Goal: Information Seeking & Learning: Learn about a topic

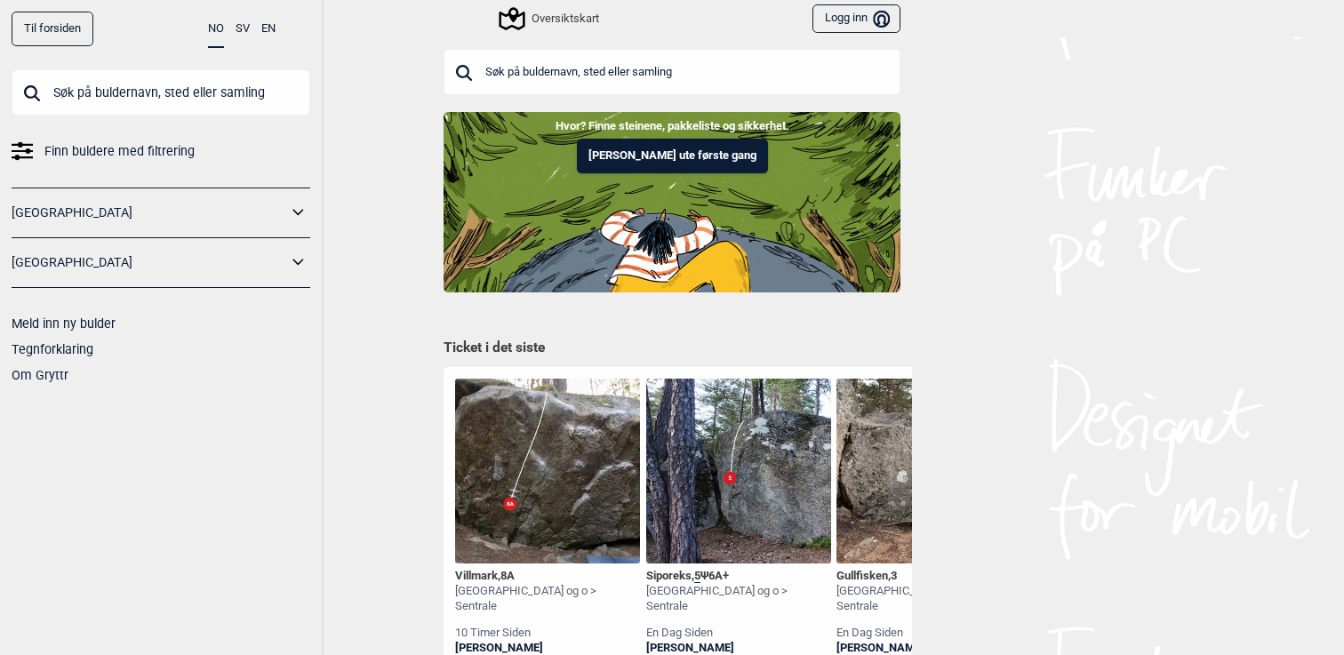
click at [499, 67] on input "text" at bounding box center [672, 72] width 457 height 46
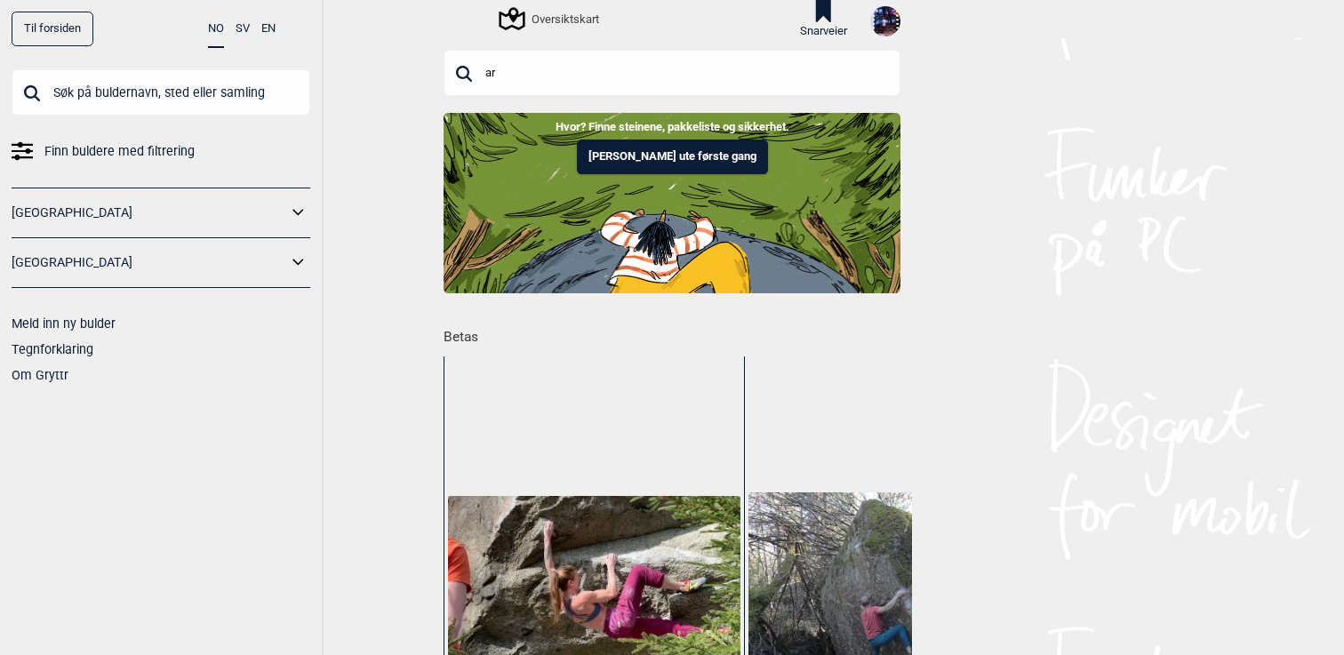
type input "a"
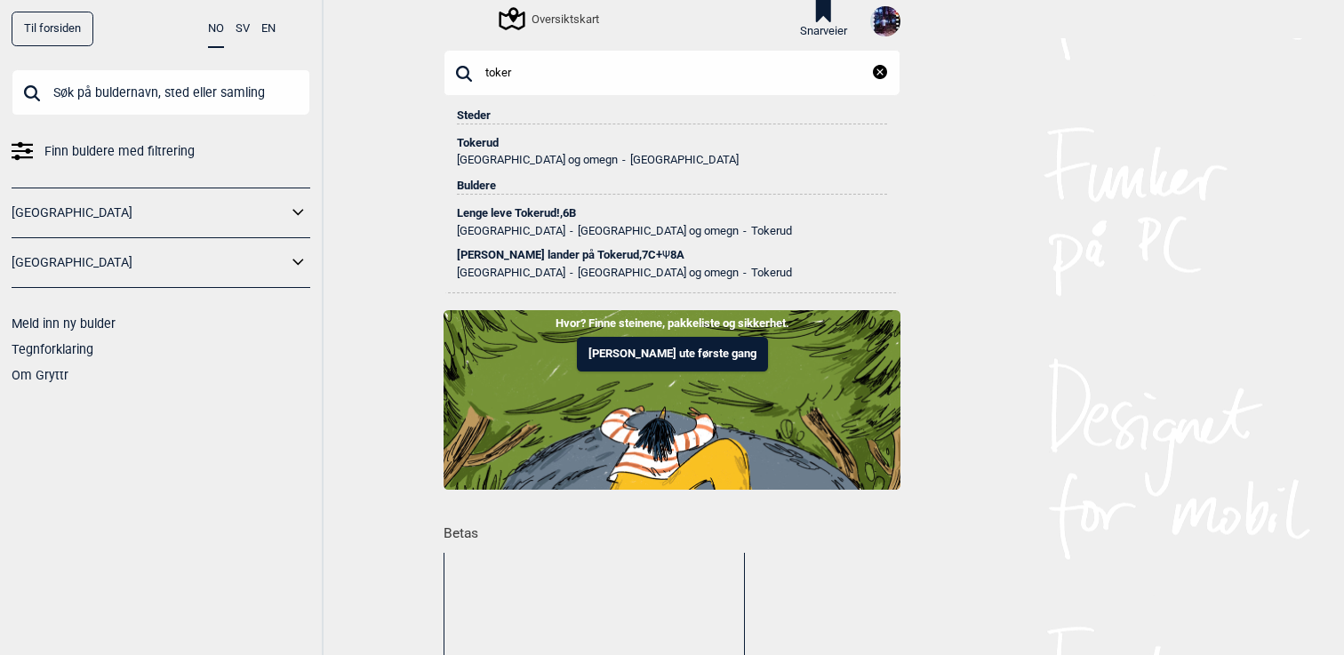
type input "toker"
click at [485, 138] on div "Tokerud" at bounding box center [672, 143] width 430 height 12
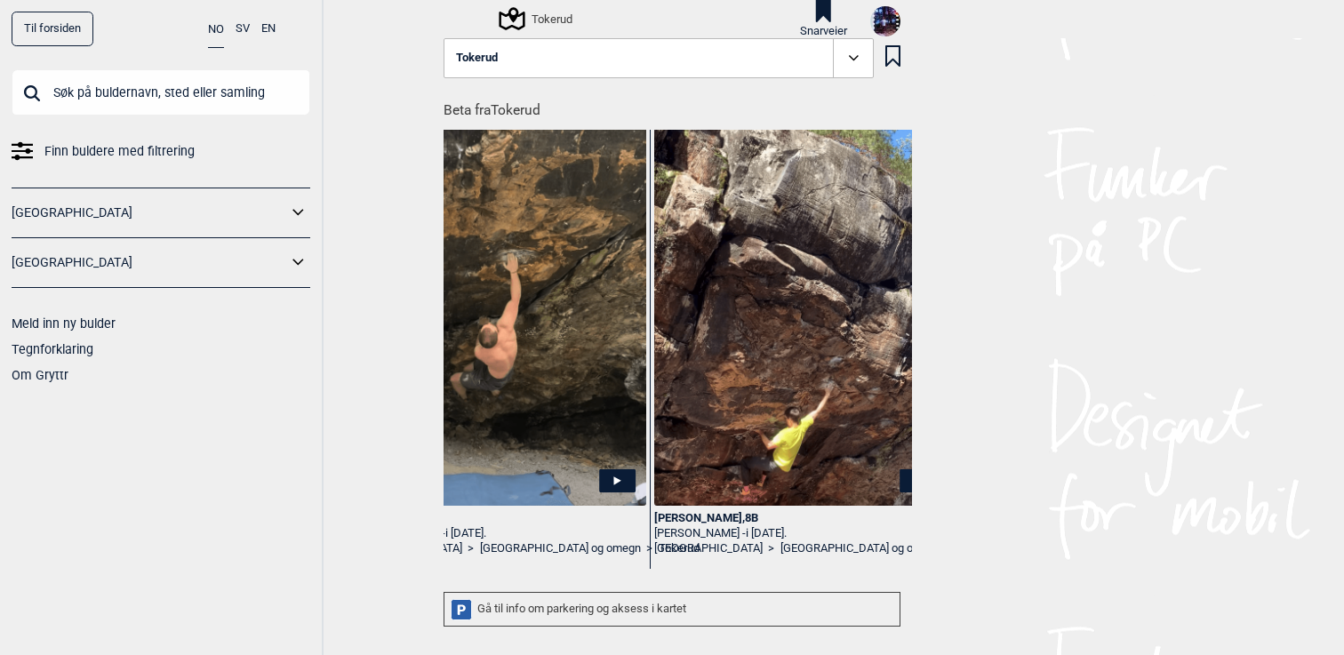
click at [851, 58] on icon at bounding box center [853, 57] width 10 height 5
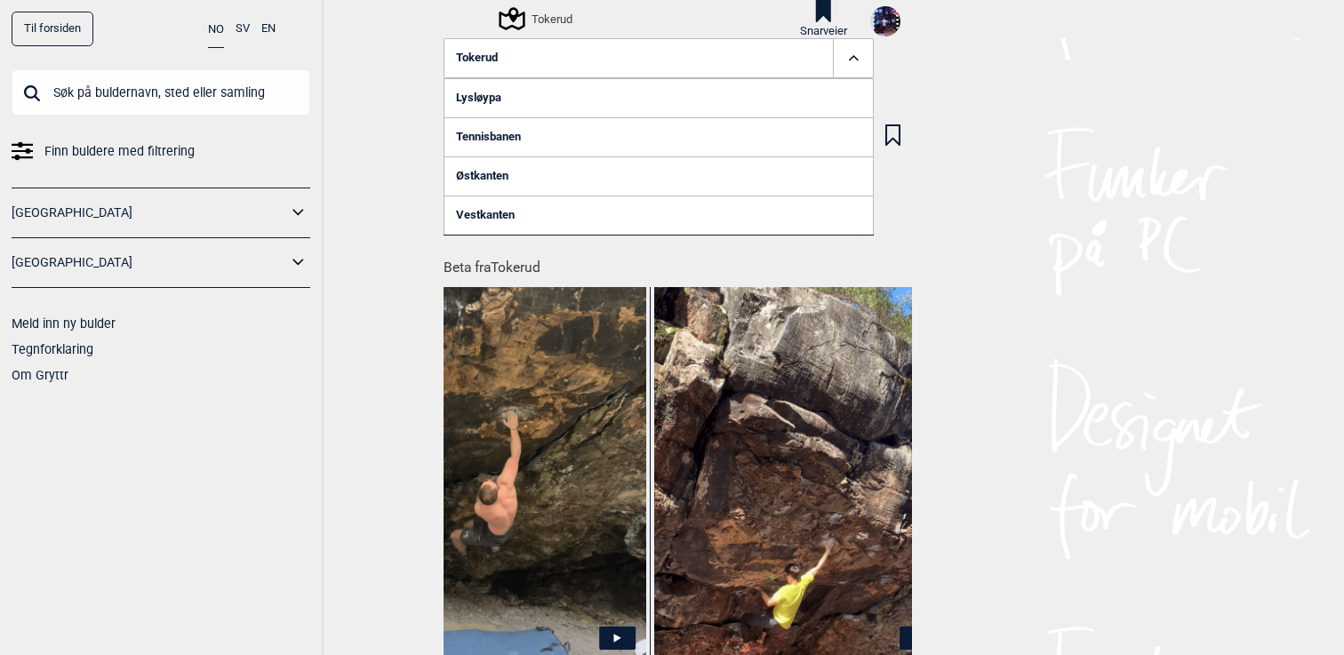
click at [493, 99] on link "Lysløypa" at bounding box center [659, 97] width 430 height 39
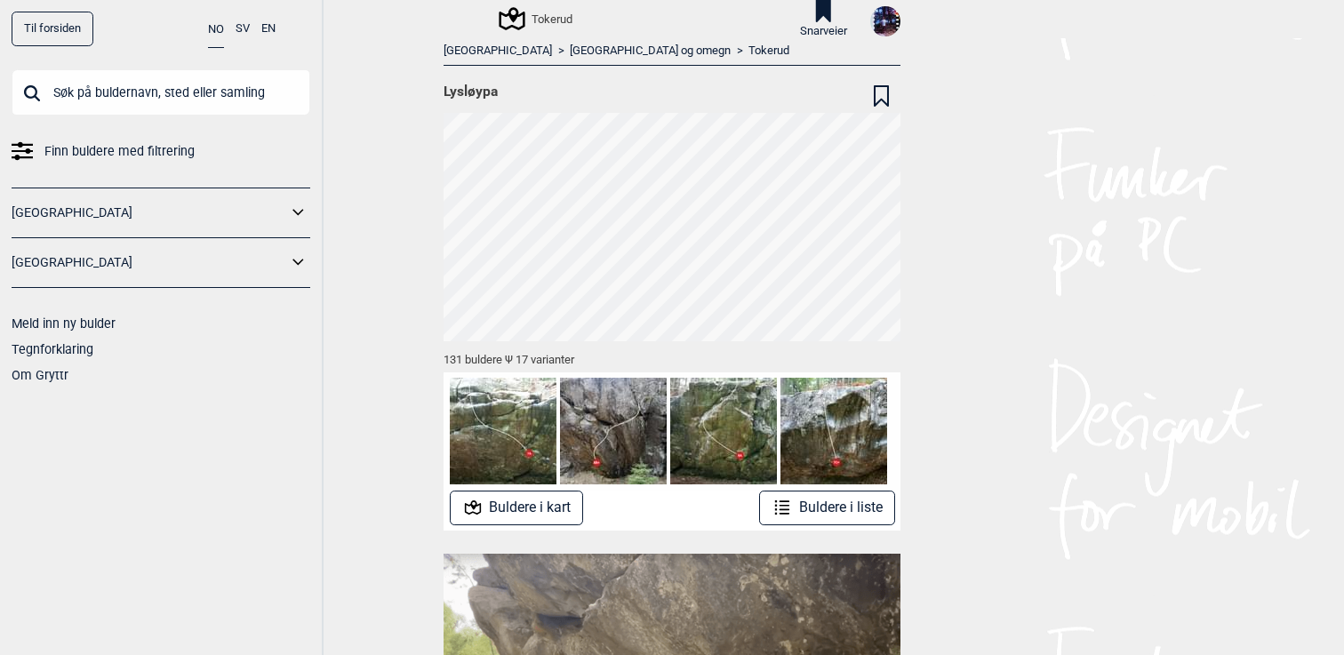
click at [748, 44] on link "Tokerud" at bounding box center [768, 51] width 41 height 15
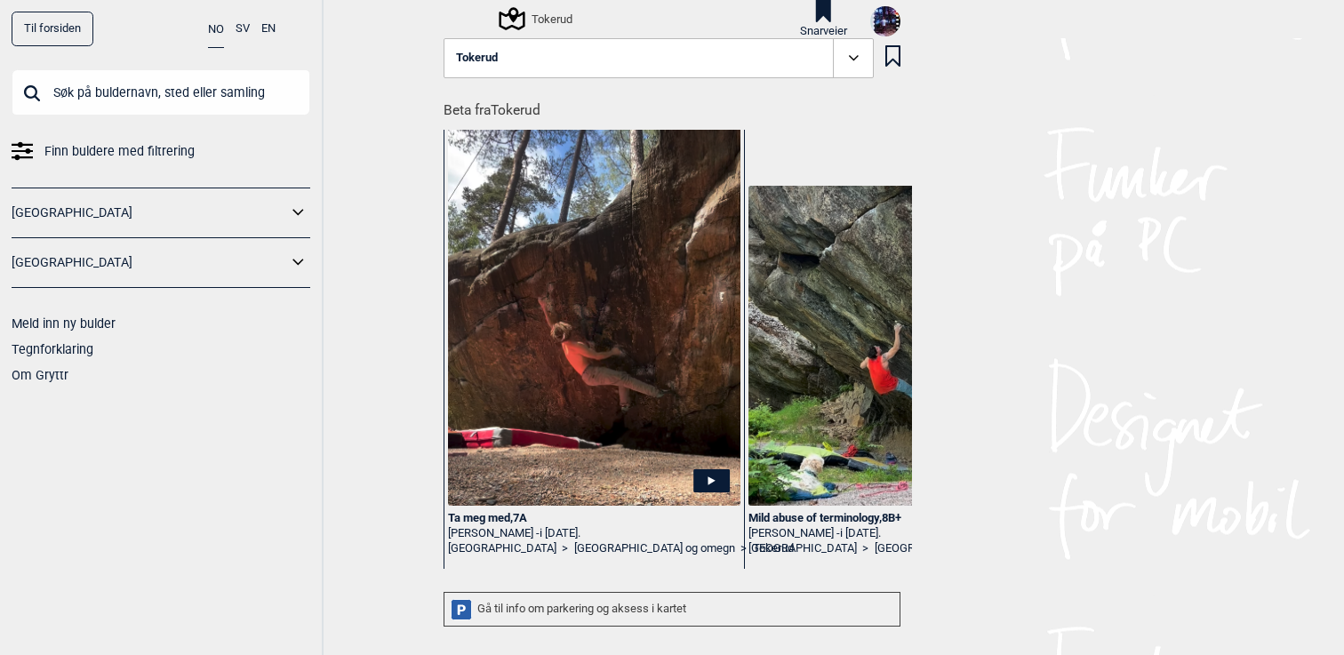
click at [534, 12] on div "Tokerud" at bounding box center [536, 18] width 71 height 21
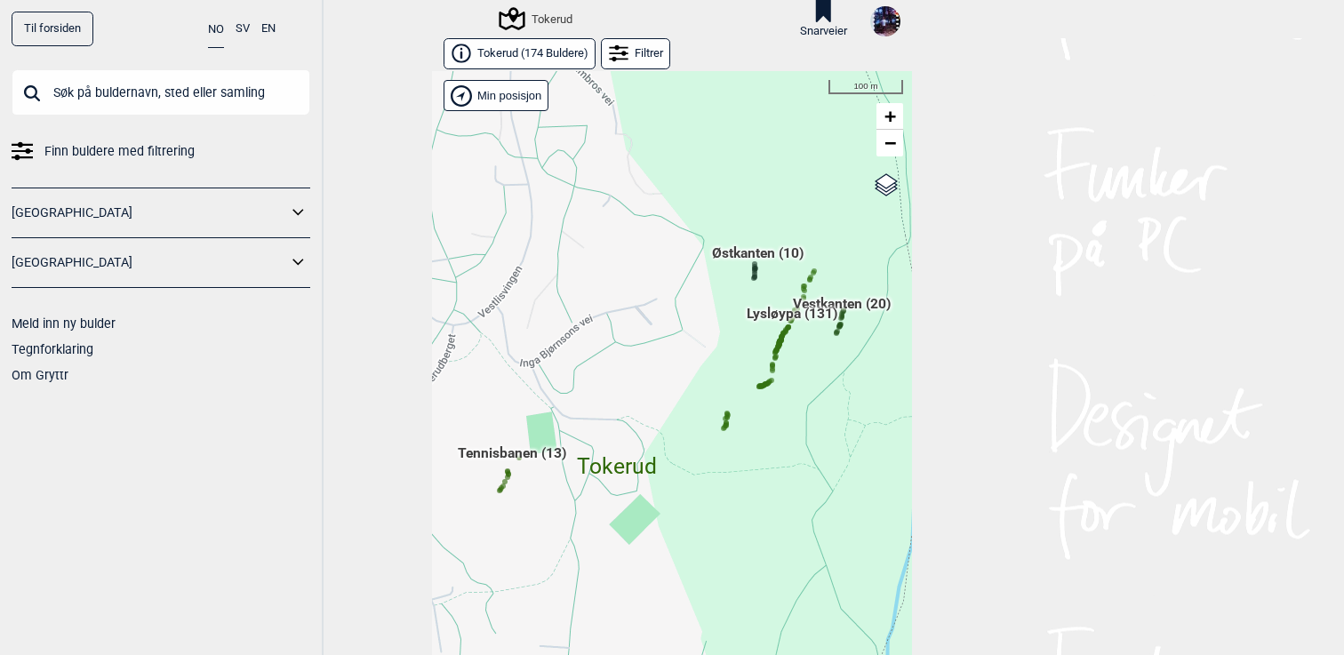
click at [787, 330] on div "Hallingdal Gol Ål Stange Kolomoen [GEOGRAPHIC_DATA] [GEOGRAPHIC_DATA][PERSON_NA…" at bounding box center [672, 377] width 480 height 612
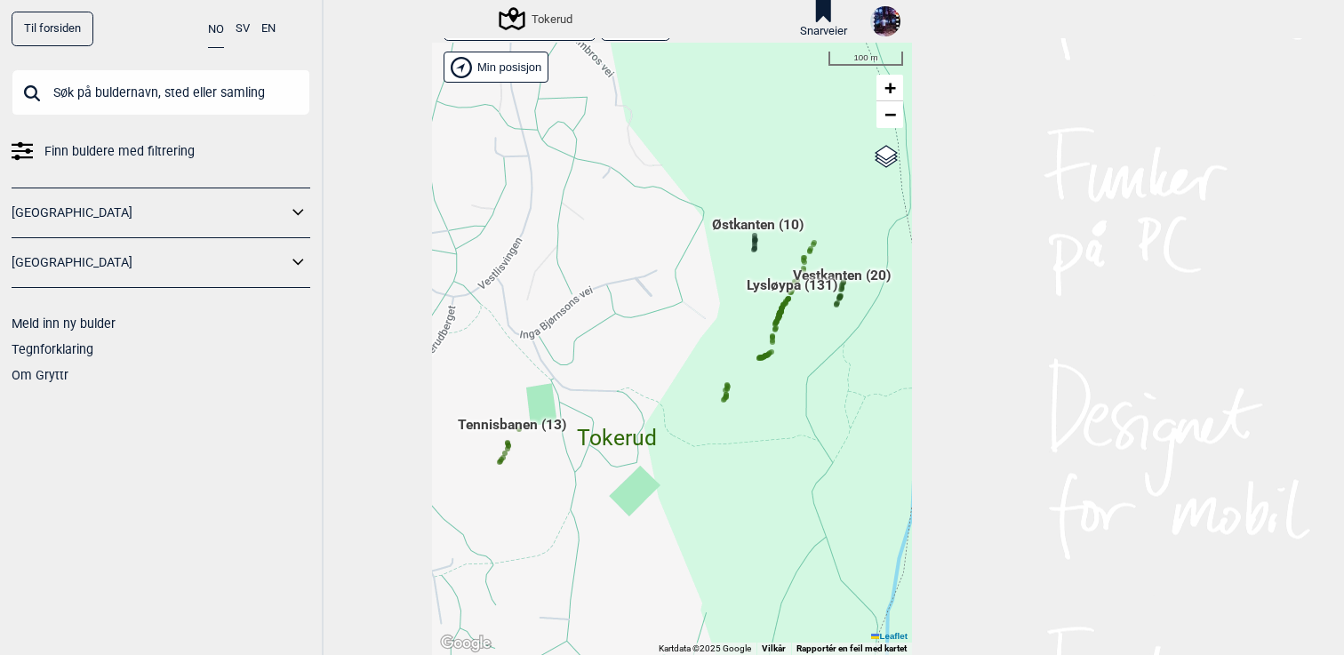
click at [782, 312] on div at bounding box center [779, 316] width 9 height 9
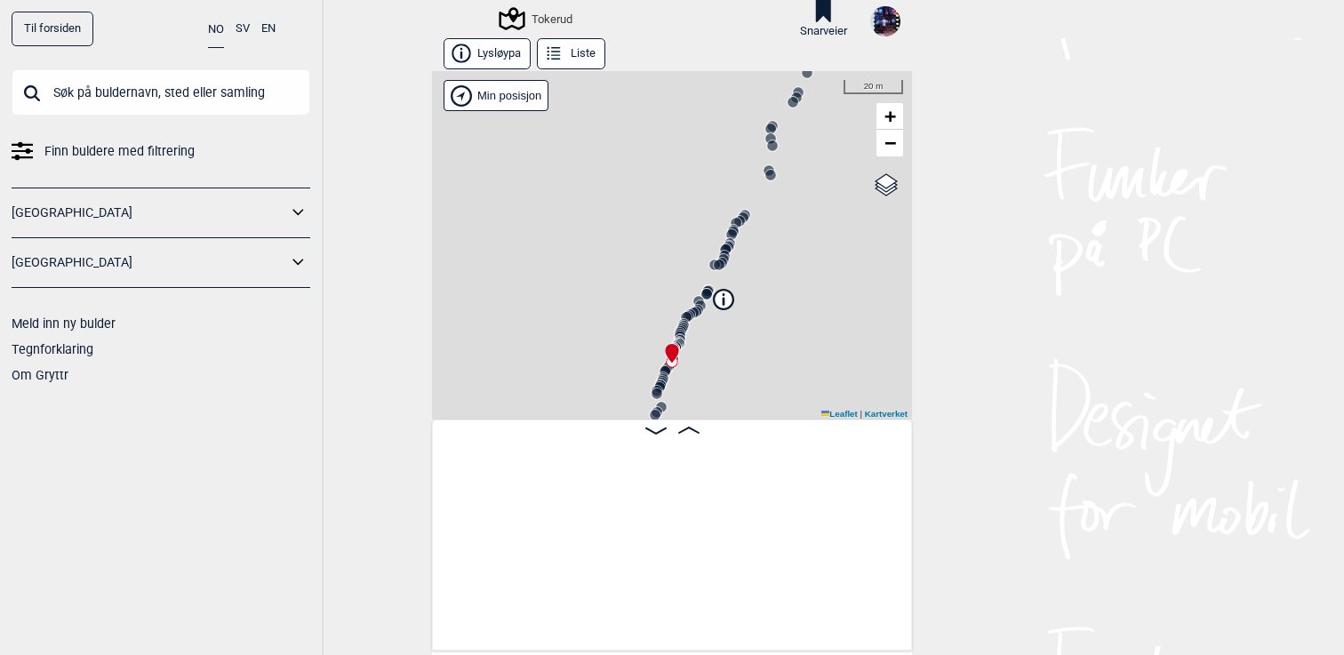
scroll to position [0, 9300]
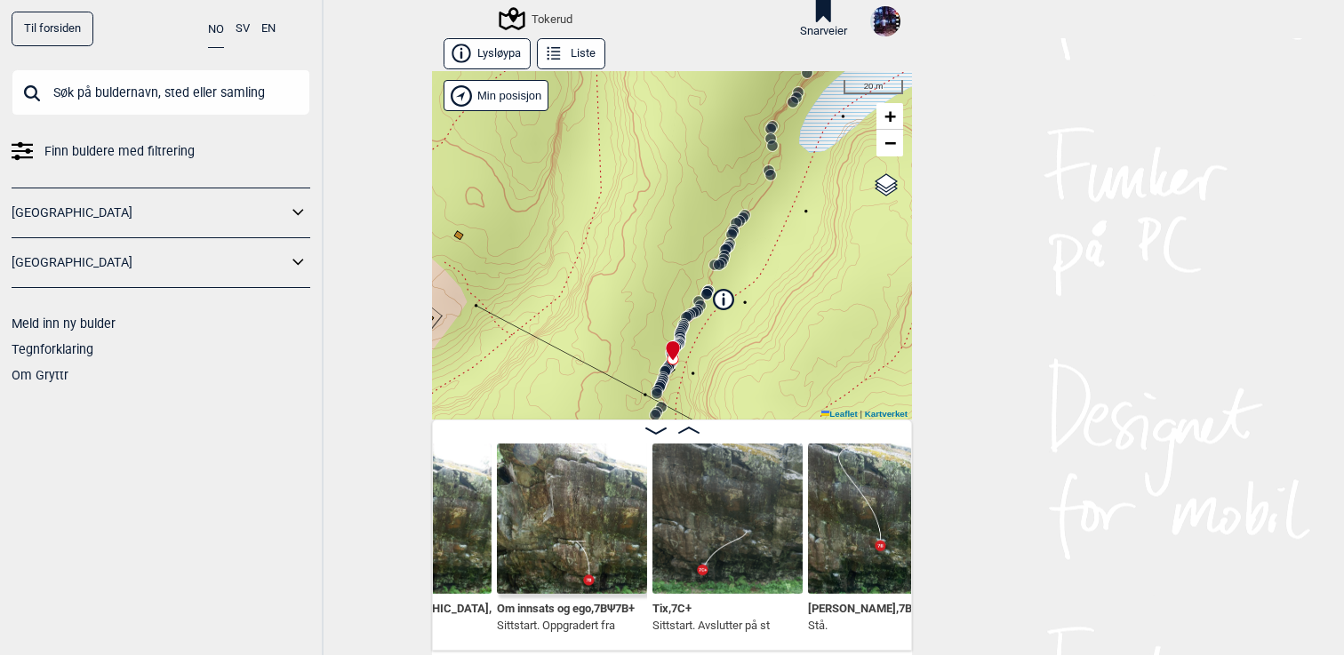
scroll to position [0, 9571]
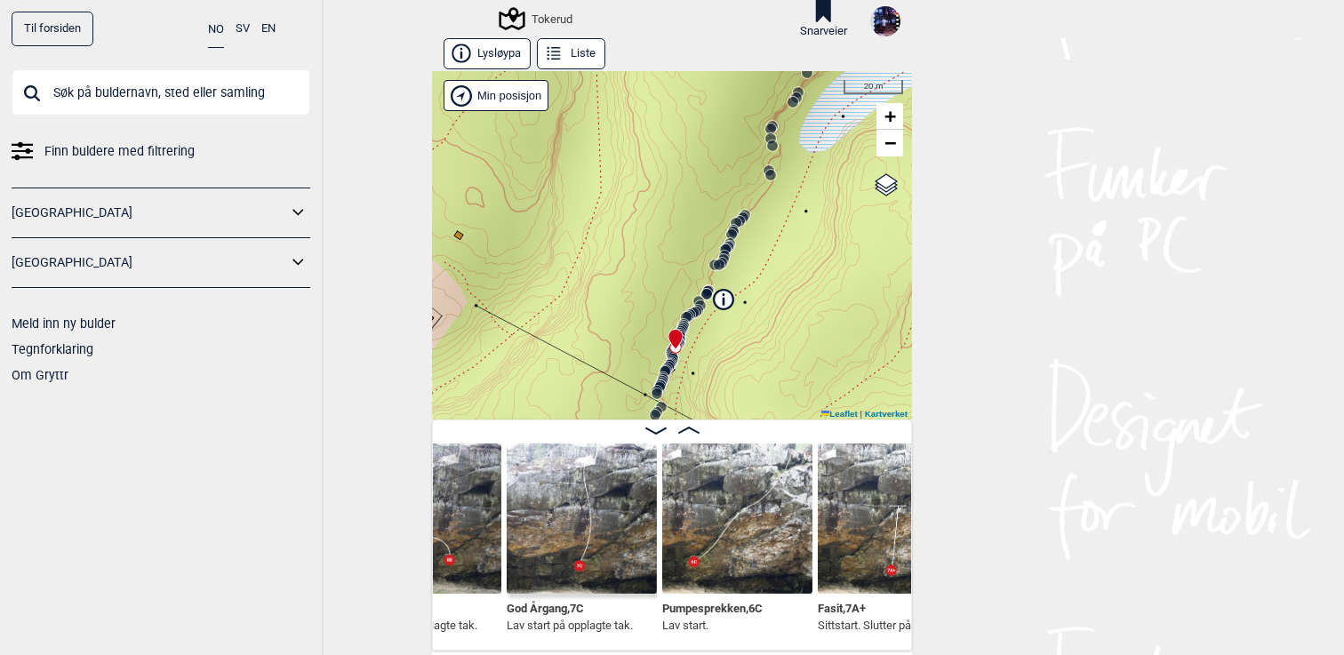
scroll to position [0, 11154]
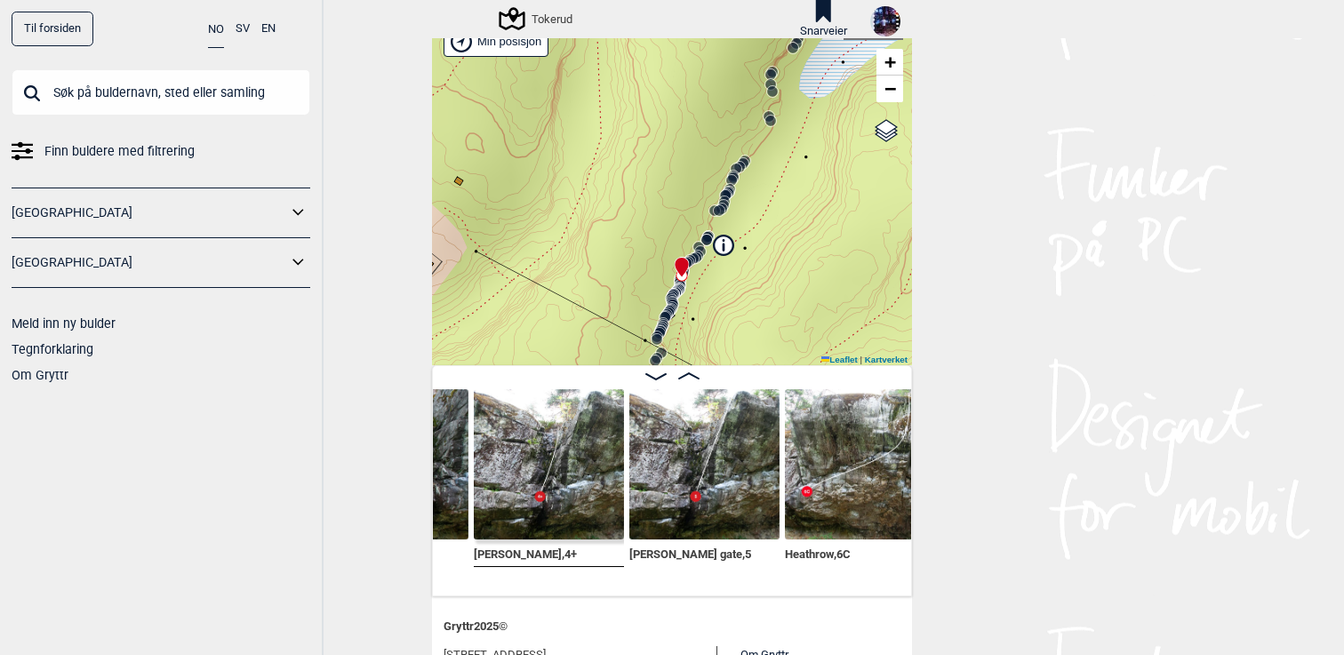
scroll to position [58, 0]
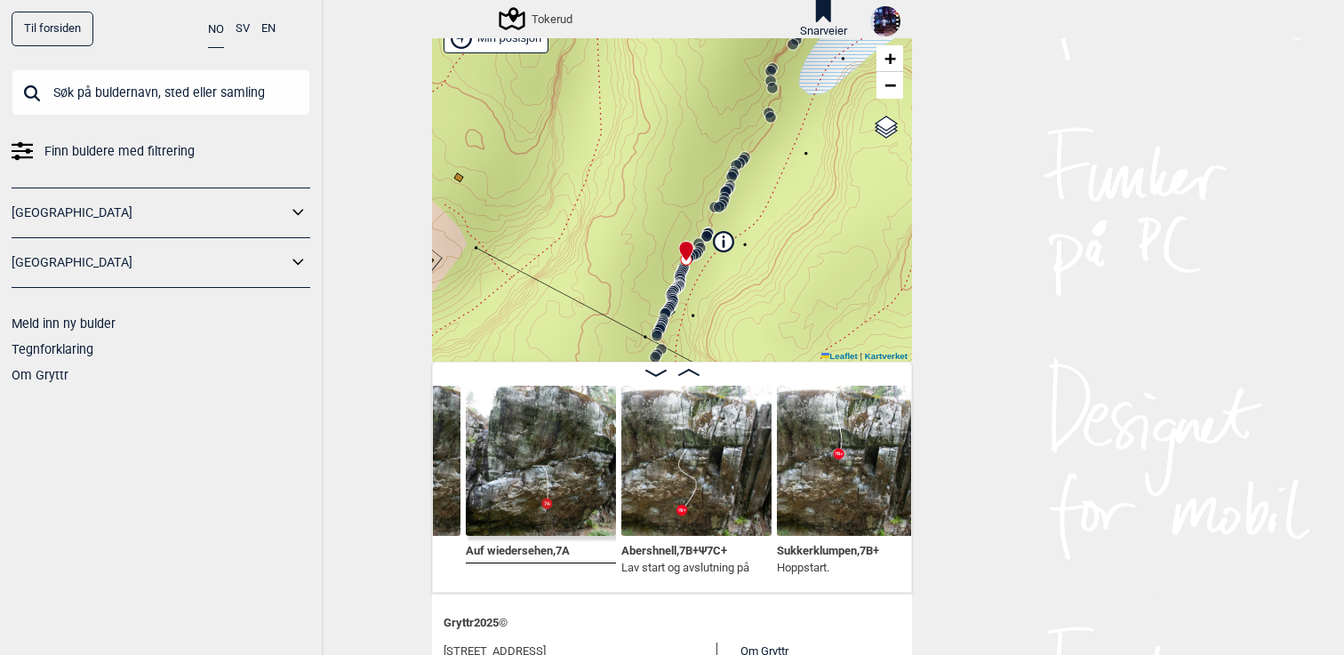
scroll to position [0, 13960]
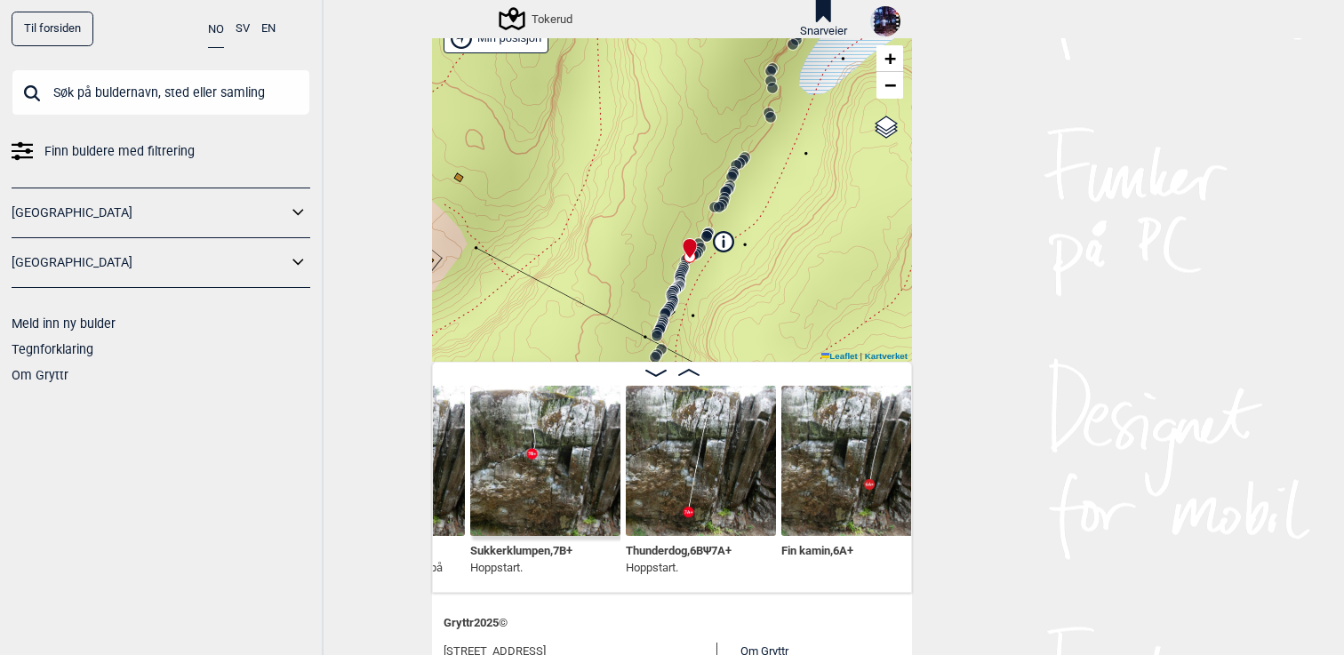
scroll to position [0, 14269]
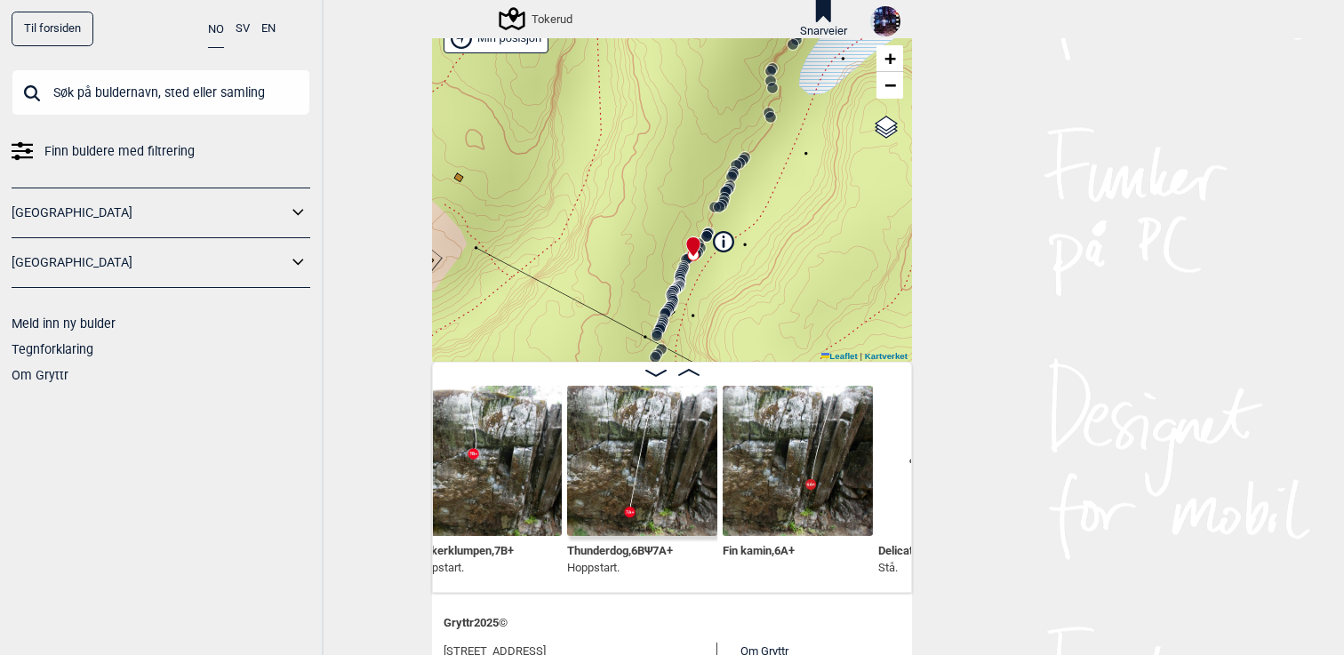
scroll to position [0, 14321]
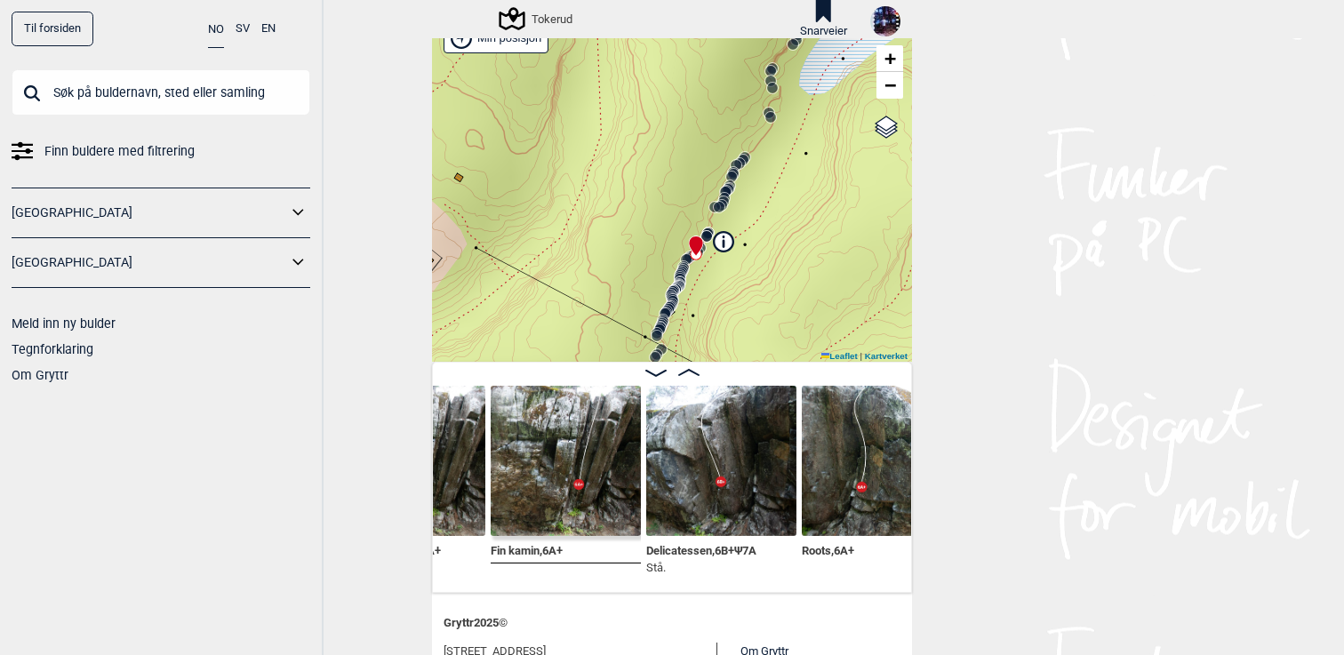
scroll to position [0, 14552]
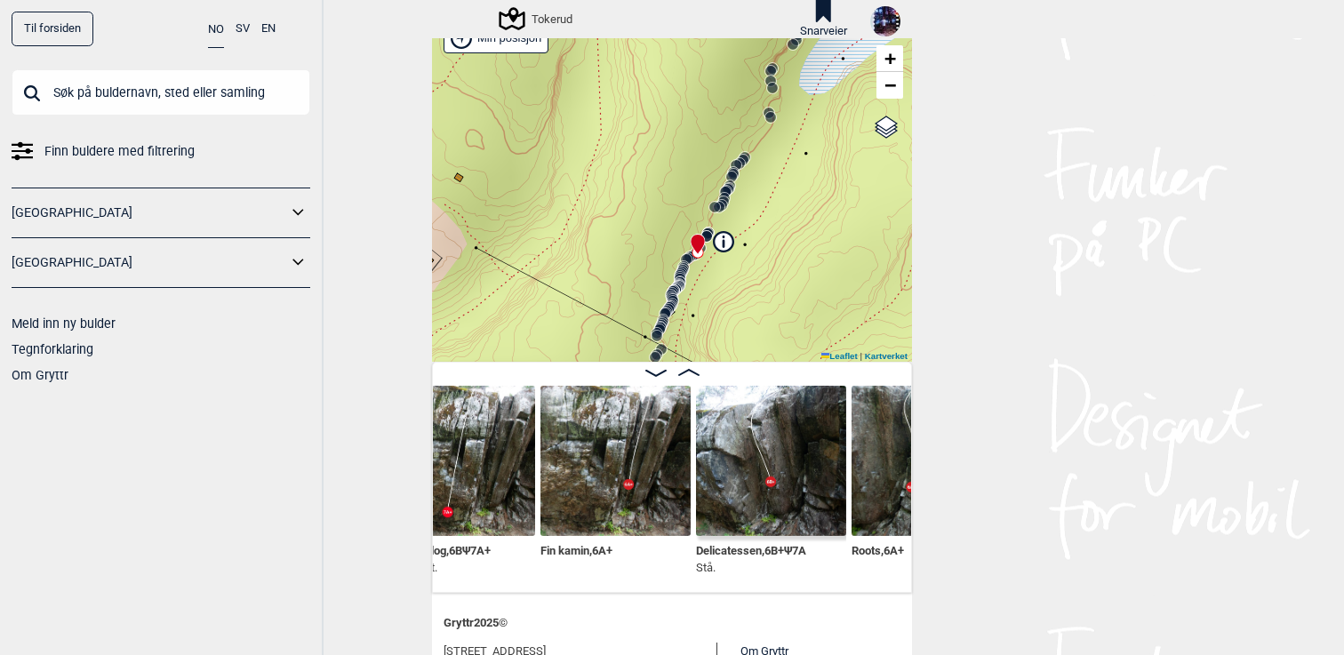
scroll to position [0, 14499]
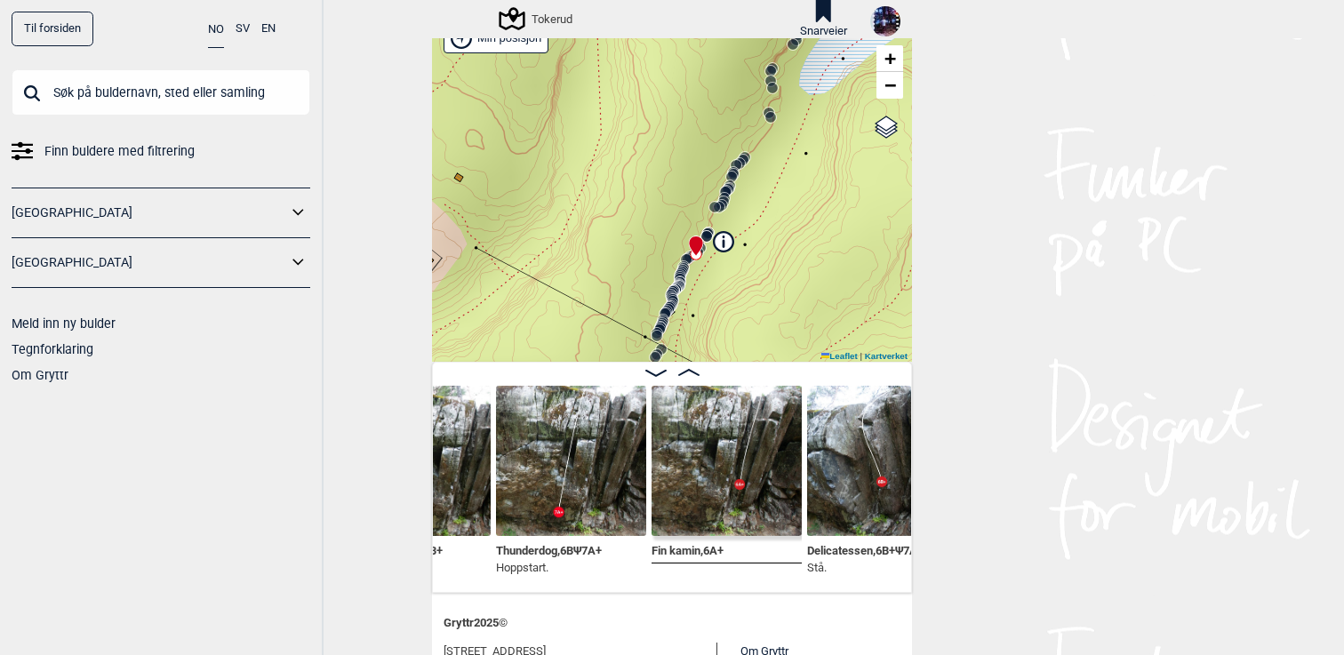
scroll to position [0, 14392]
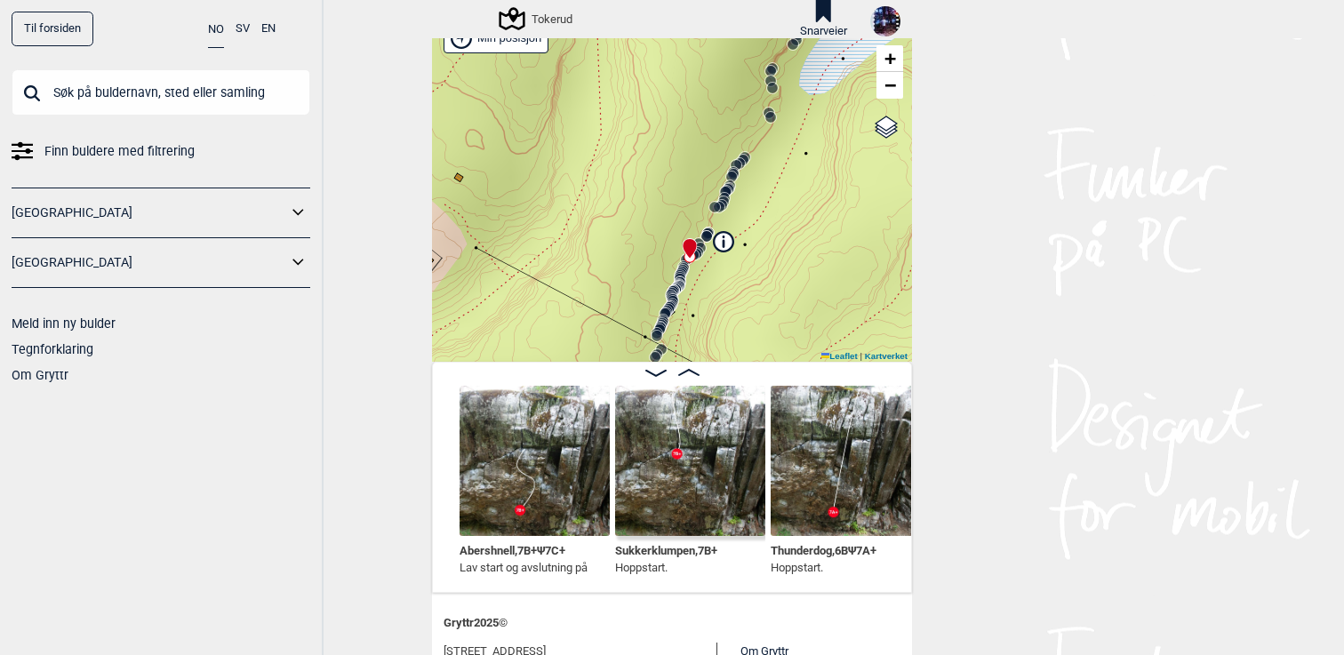
scroll to position [0, 14058]
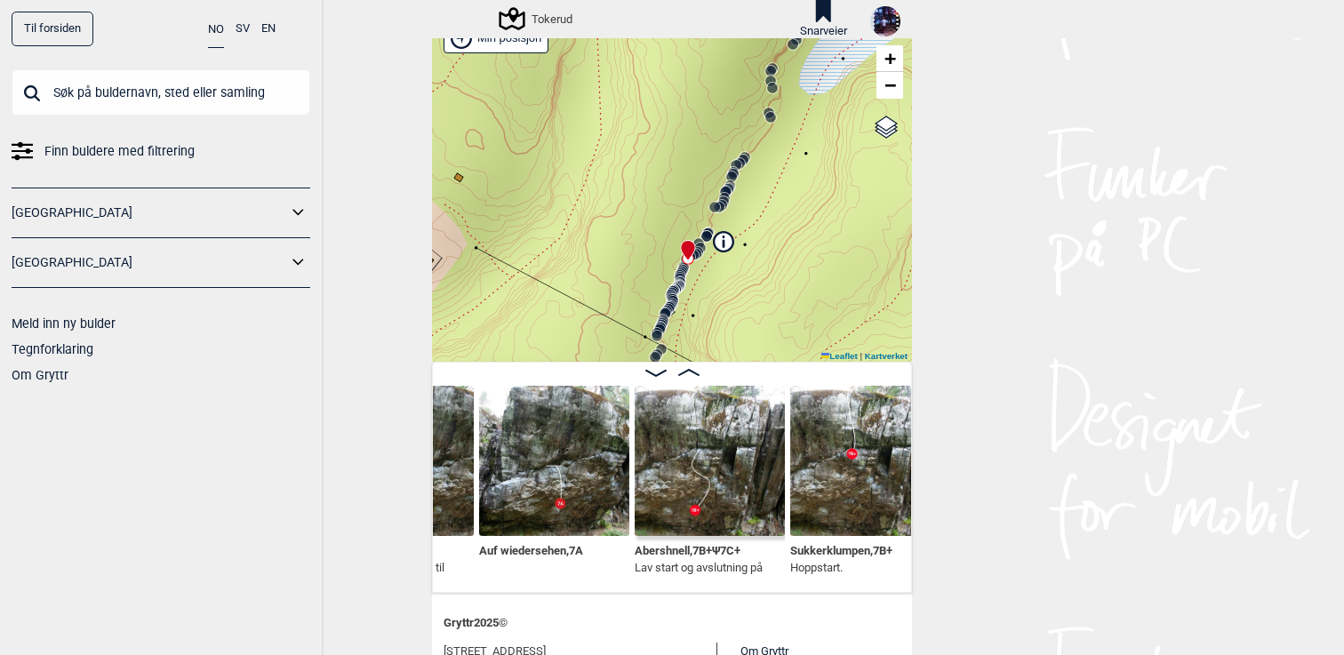
scroll to position [0, 13939]
click at [680, 501] on img at bounding box center [711, 461] width 150 height 150
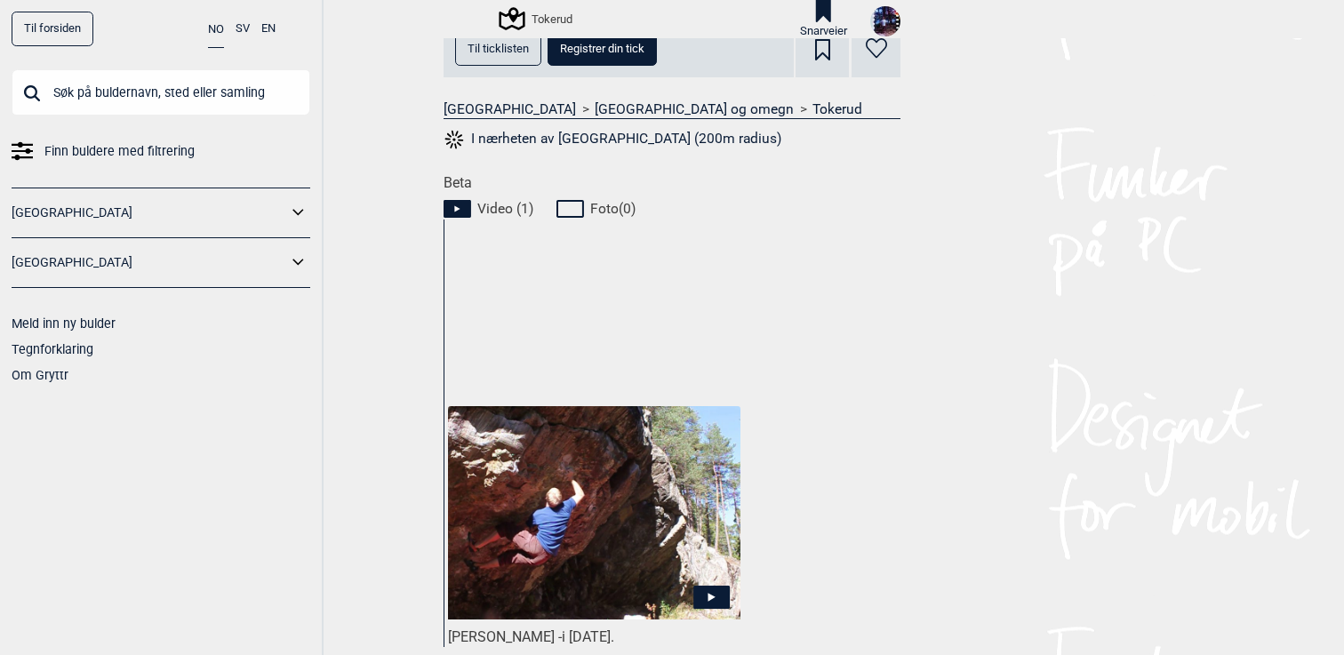
scroll to position [808, 0]
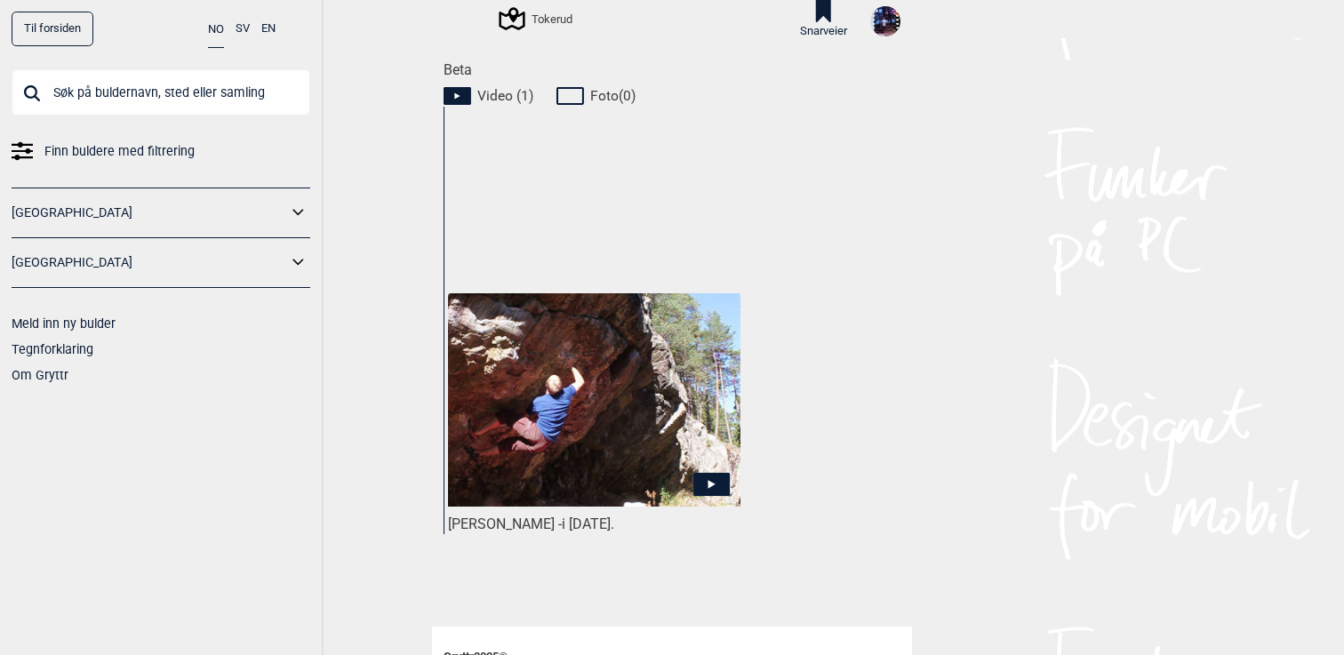
click at [643, 448] on img at bounding box center [594, 400] width 292 height 214
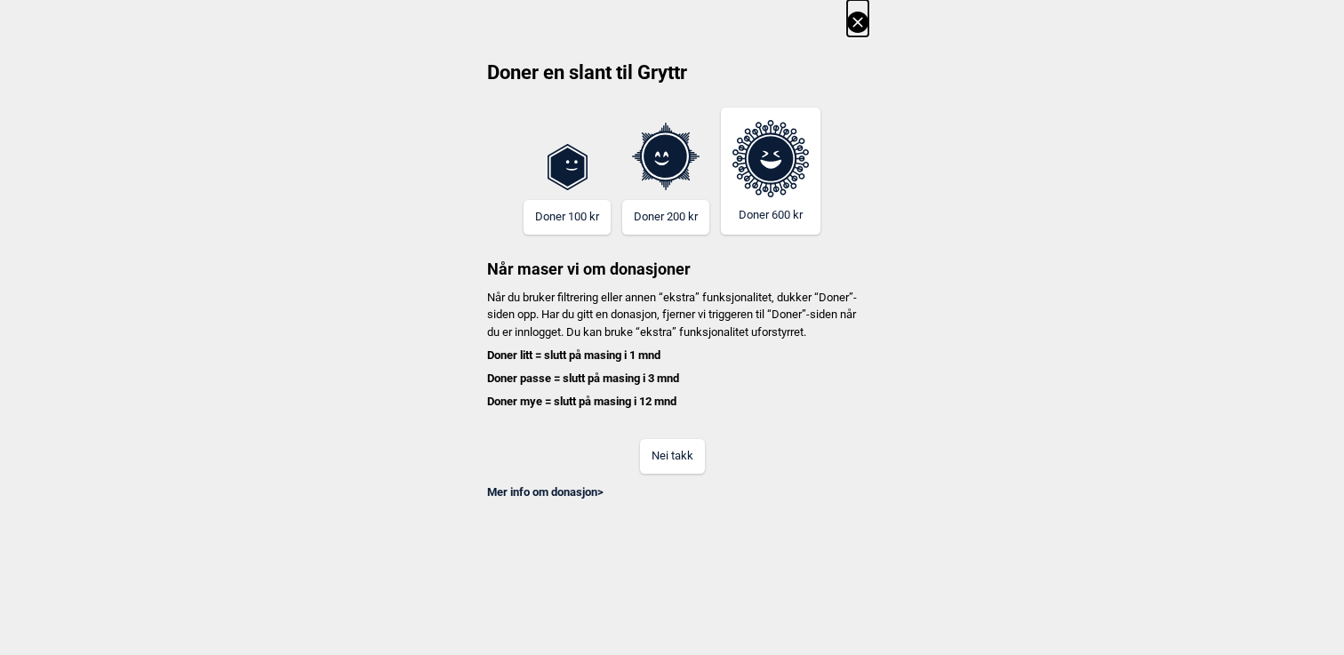
click at [659, 464] on button "Nei takk" at bounding box center [672, 456] width 65 height 35
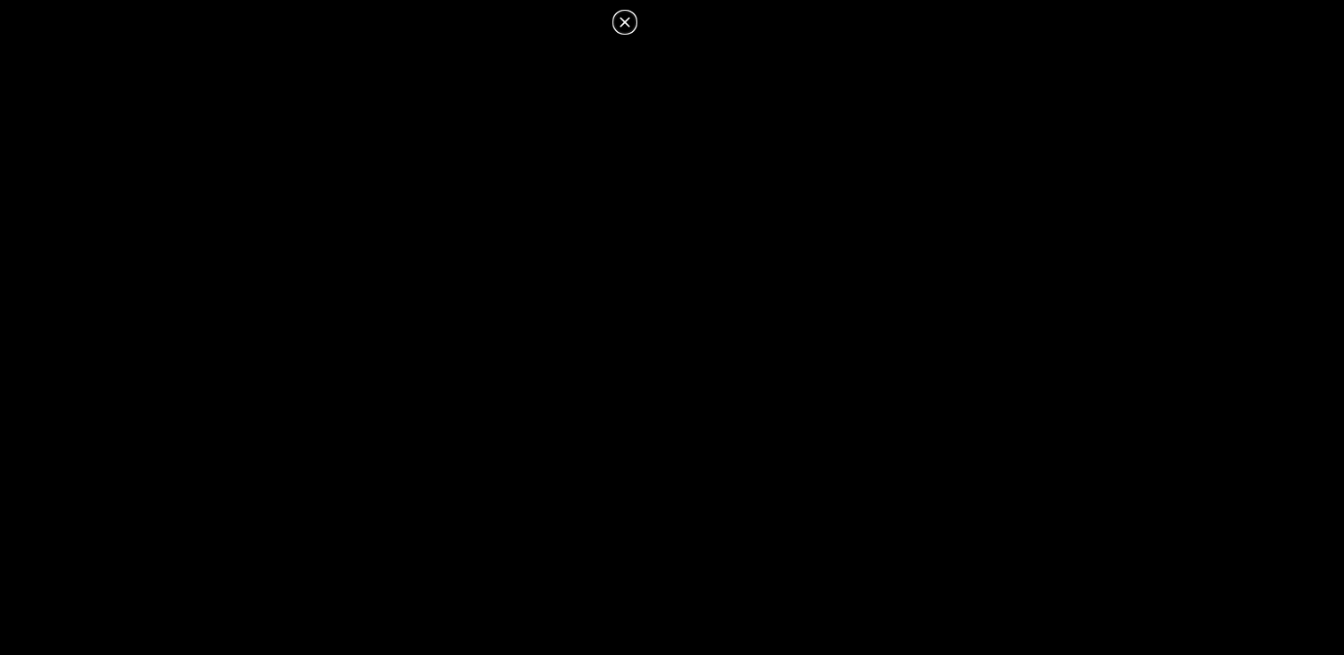
click at [623, 26] on icon at bounding box center [624, 22] width 21 height 21
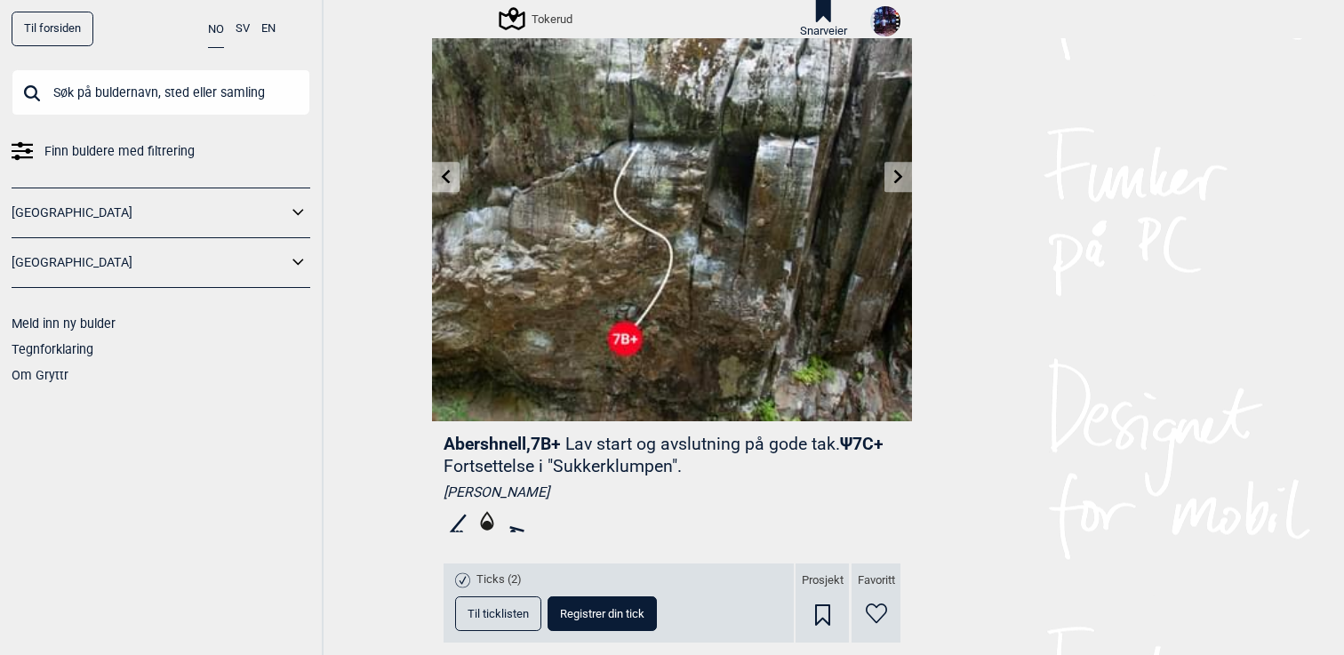
scroll to position [94, 0]
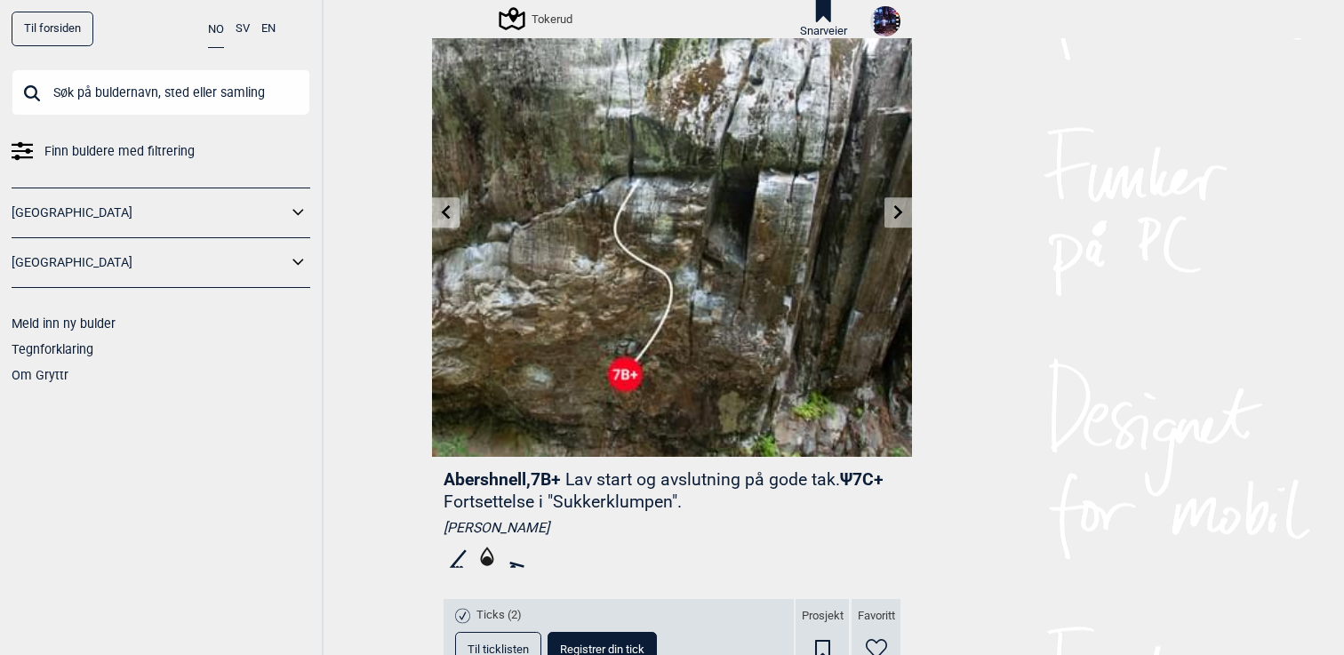
click at [891, 214] on icon at bounding box center [898, 212] width 14 height 14
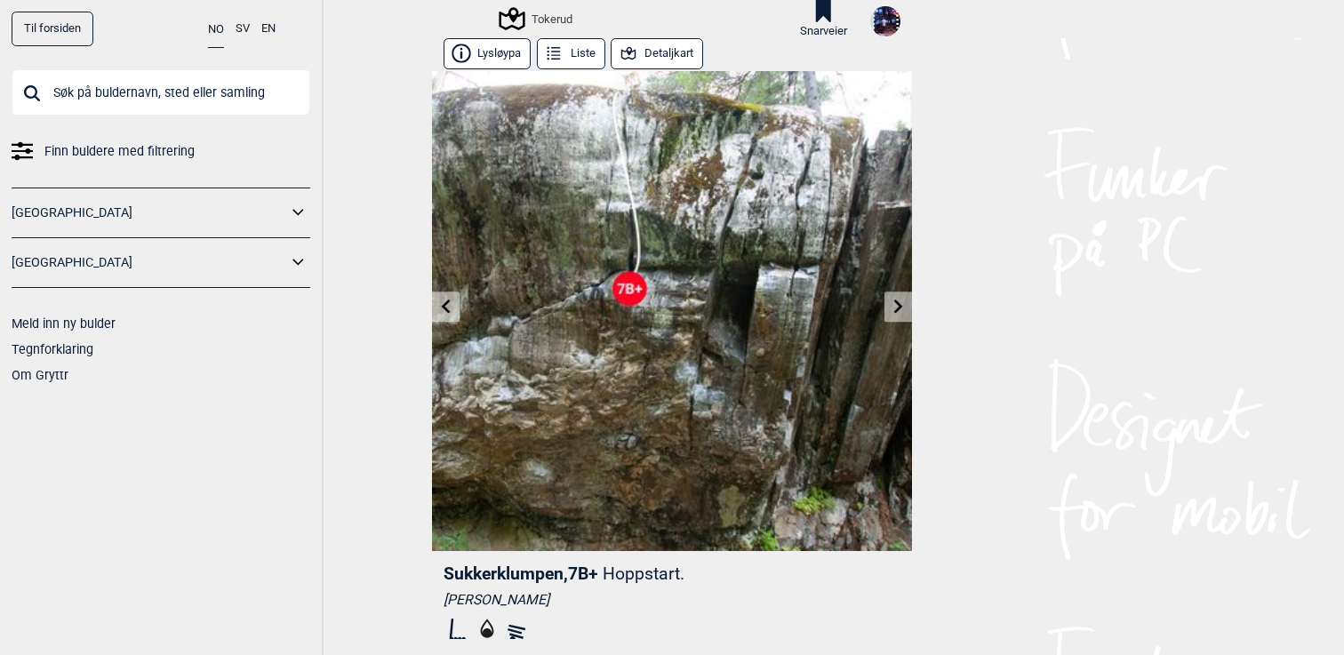
click at [444, 311] on icon at bounding box center [446, 307] width 14 height 14
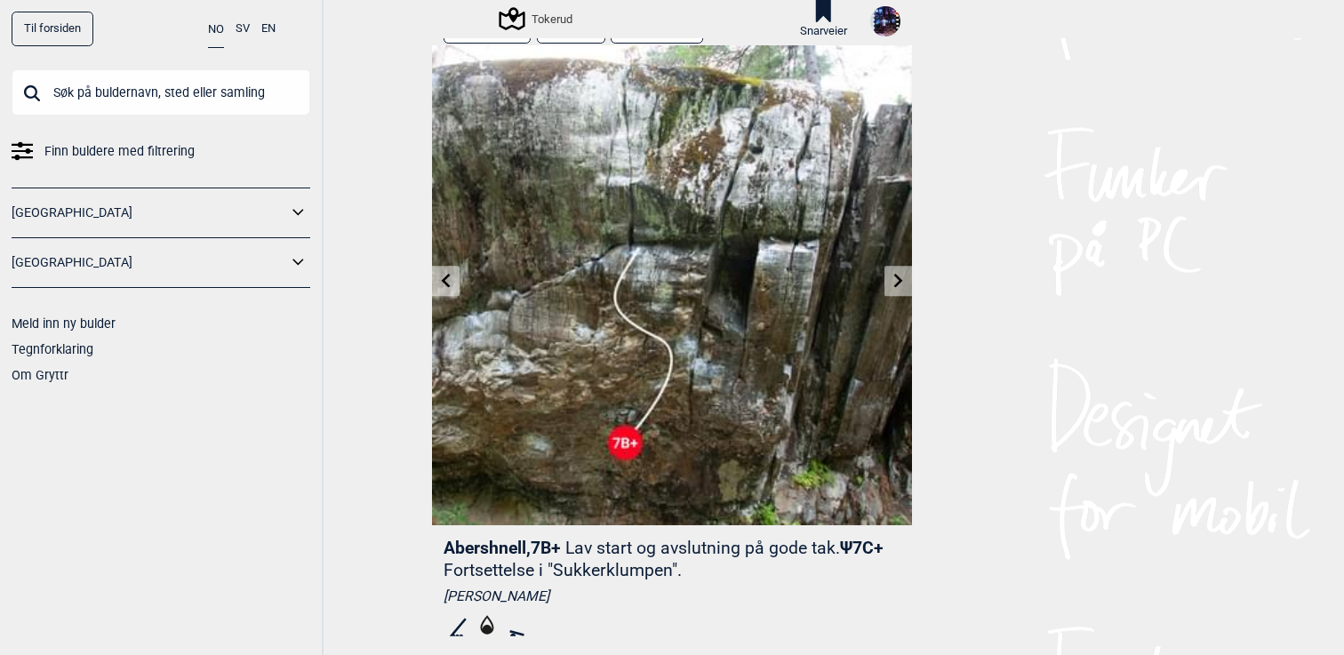
scroll to position [20, 0]
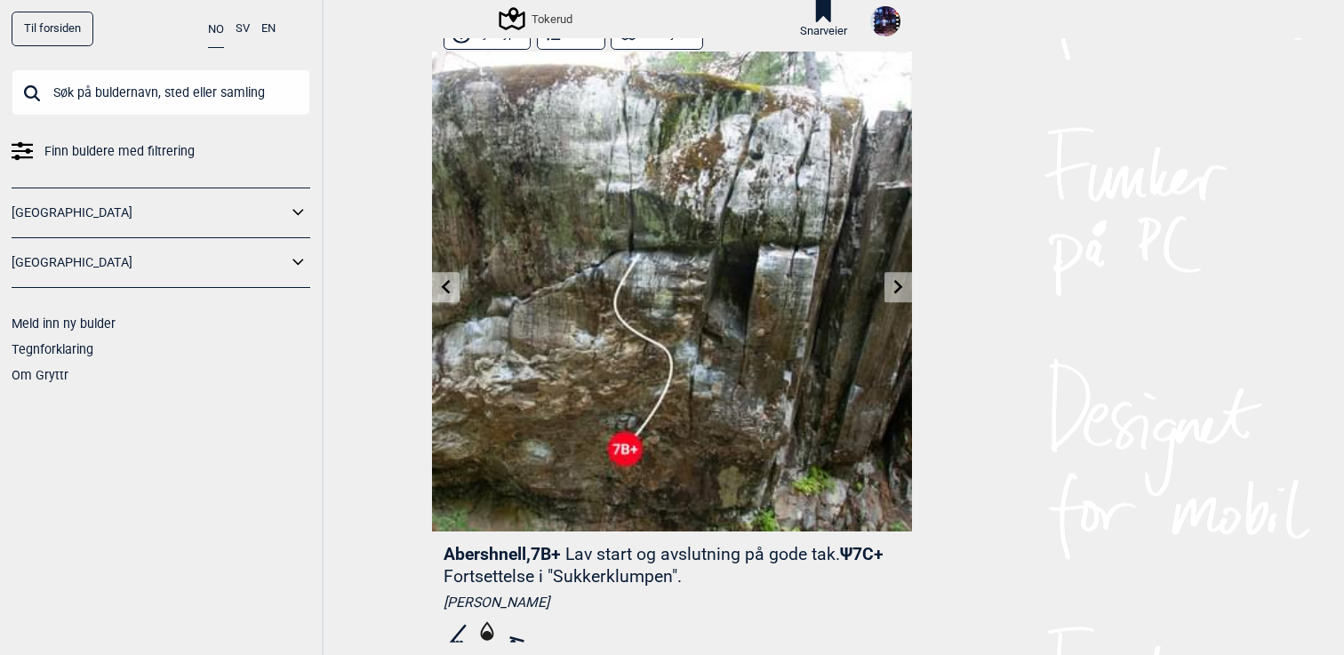
click at [886, 282] on link at bounding box center [898, 287] width 28 height 29
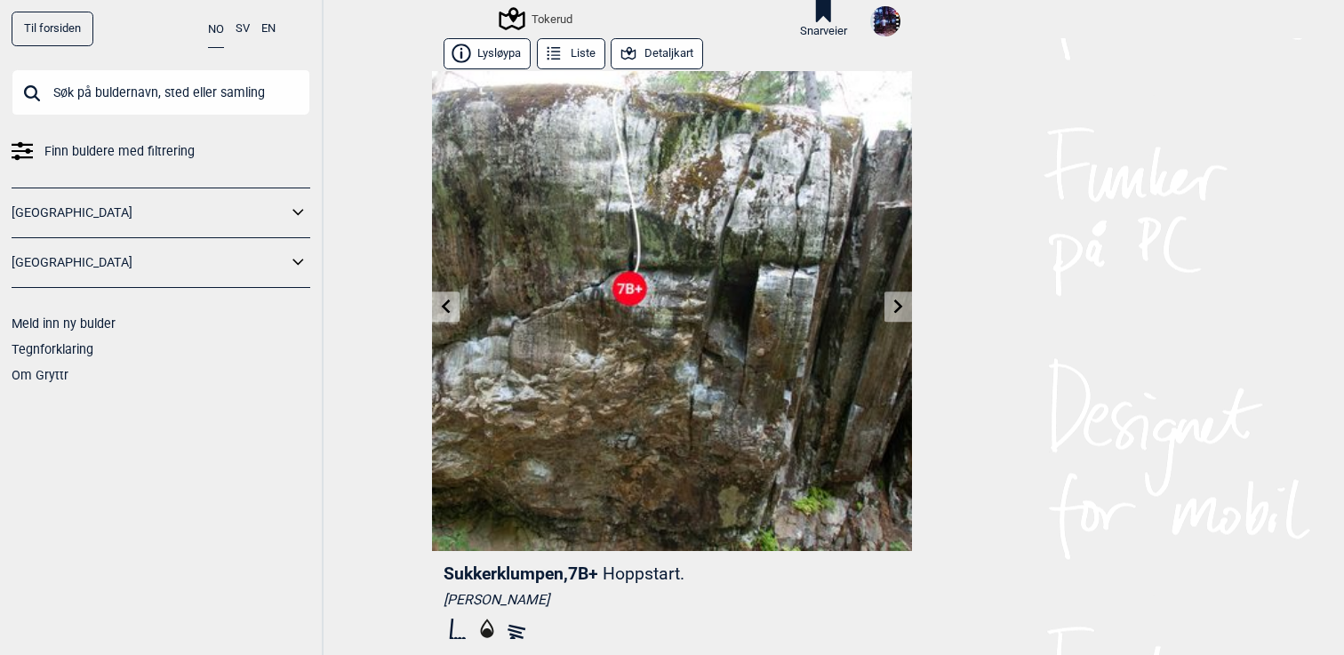
click at [443, 300] on icon at bounding box center [446, 307] width 14 height 14
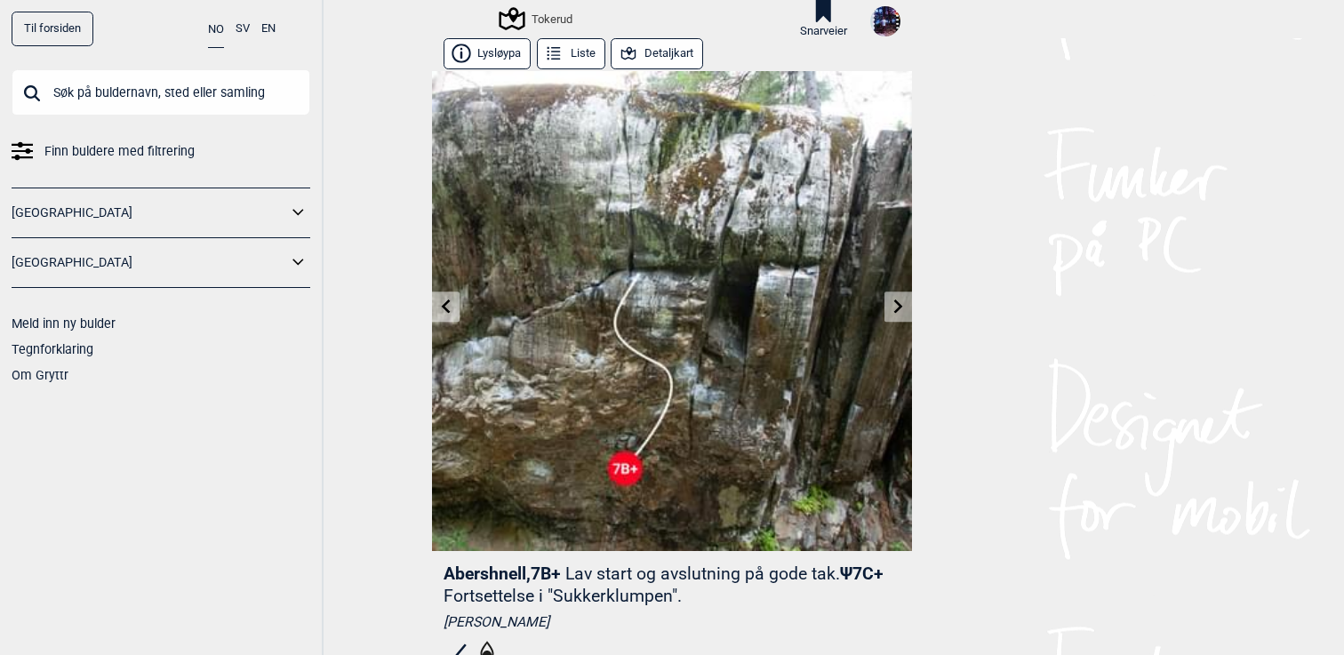
click at [905, 313] on icon at bounding box center [898, 307] width 14 height 14
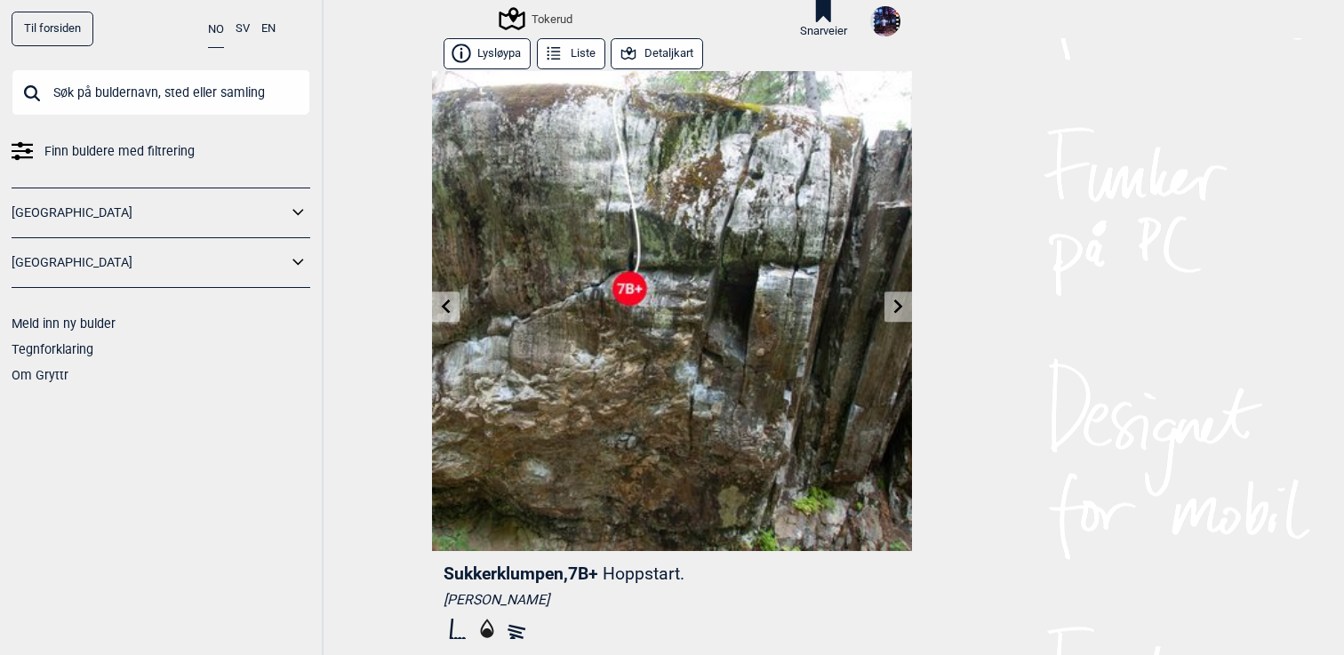
click at [905, 313] on icon at bounding box center [898, 307] width 14 height 14
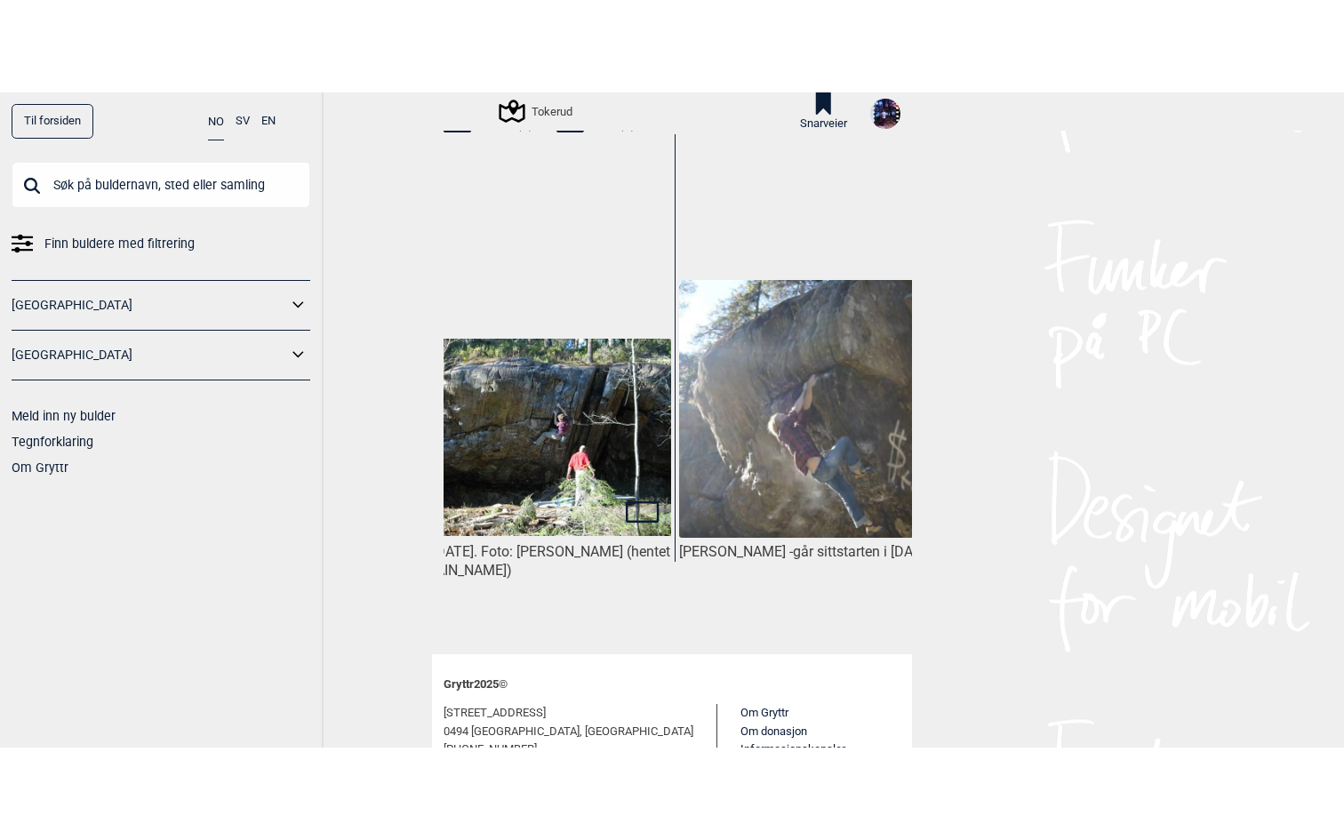
scroll to position [0, 433]
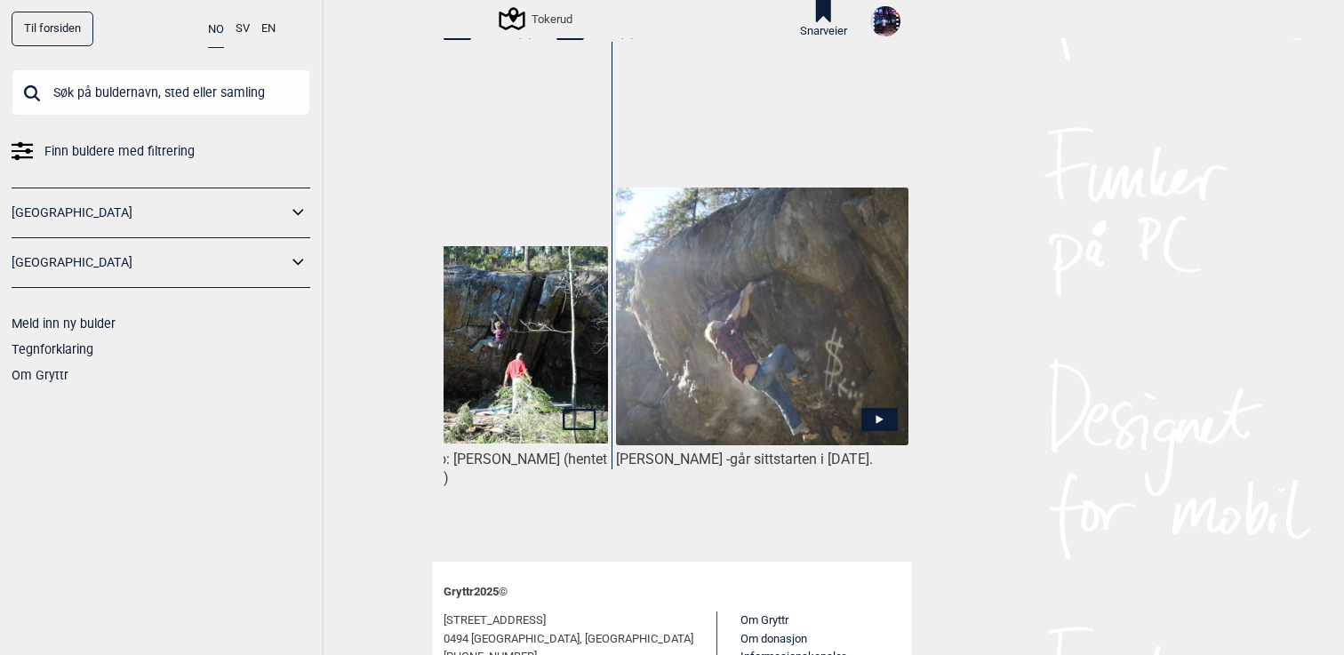
click at [802, 338] on img at bounding box center [762, 317] width 292 height 259
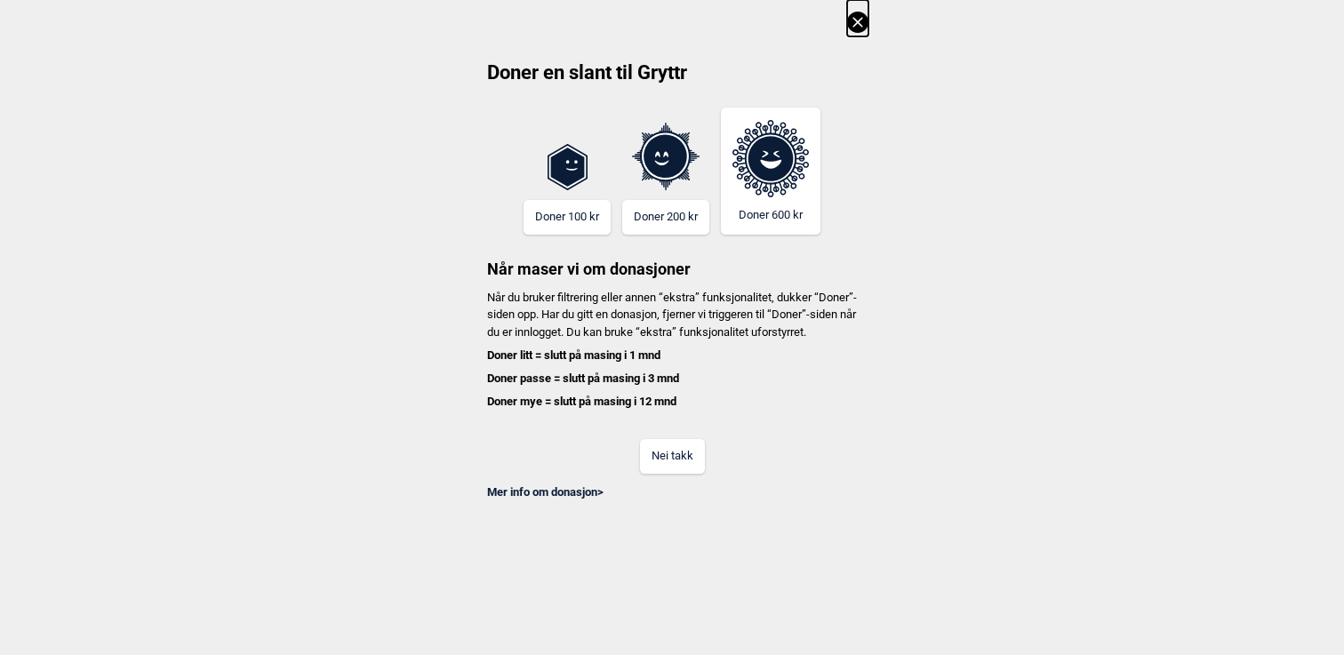
click at [699, 467] on button "Nei takk" at bounding box center [672, 456] width 65 height 35
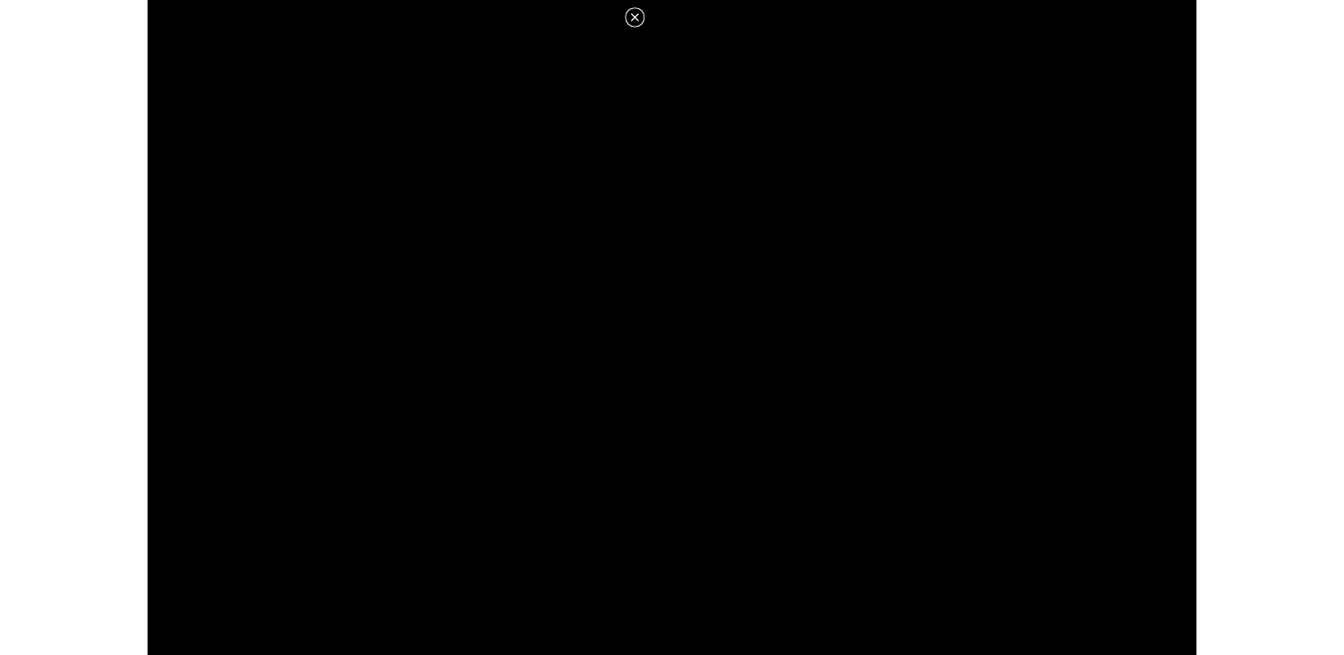
scroll to position [873, 0]
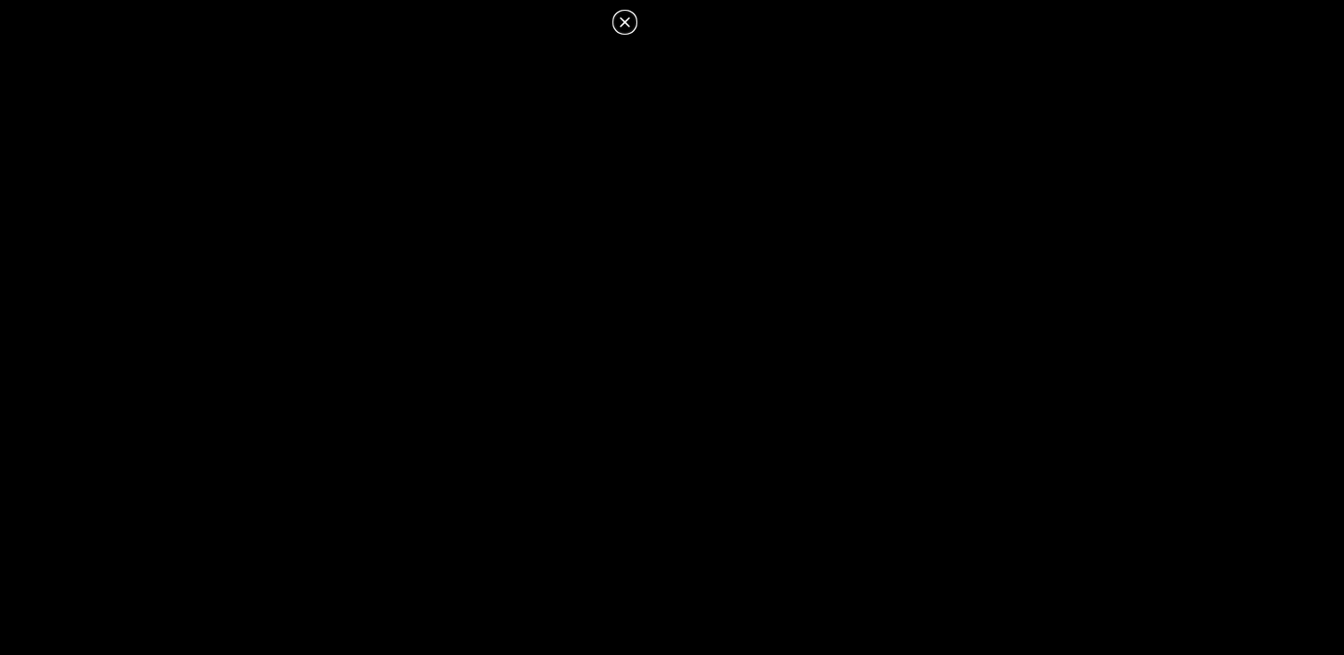
click at [628, 20] on icon at bounding box center [624, 22] width 21 height 21
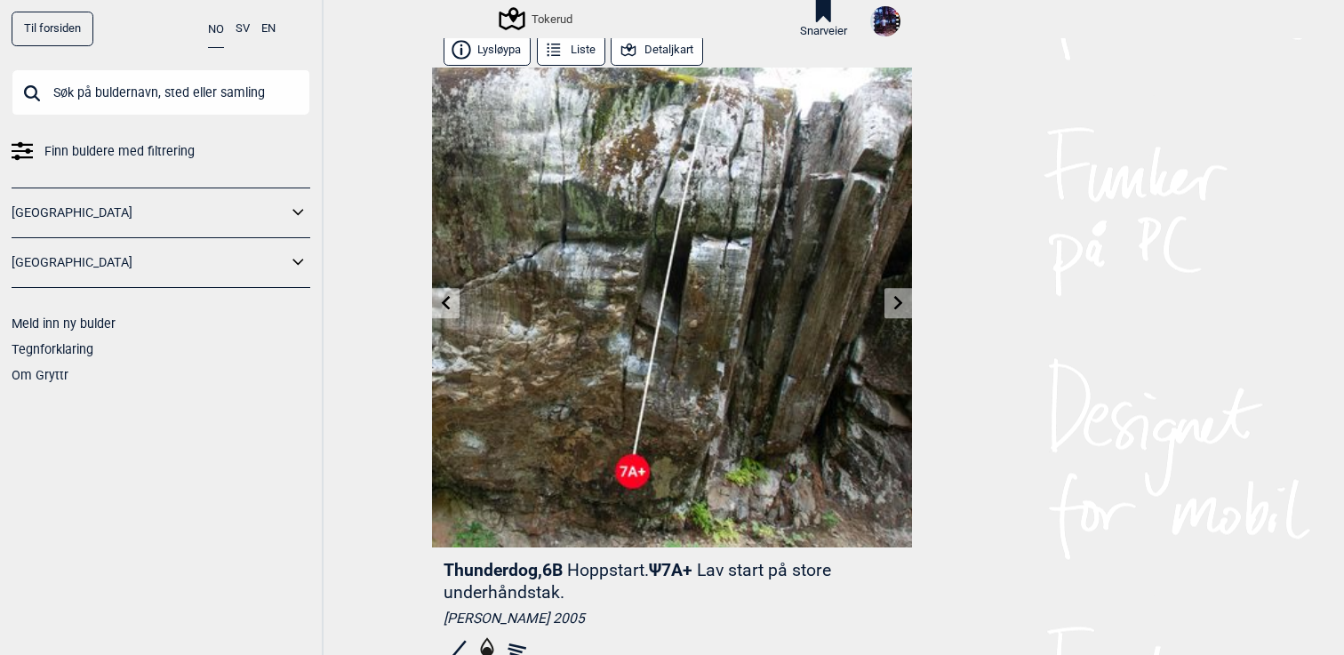
scroll to position [3, 0]
click at [889, 304] on link at bounding box center [898, 304] width 28 height 29
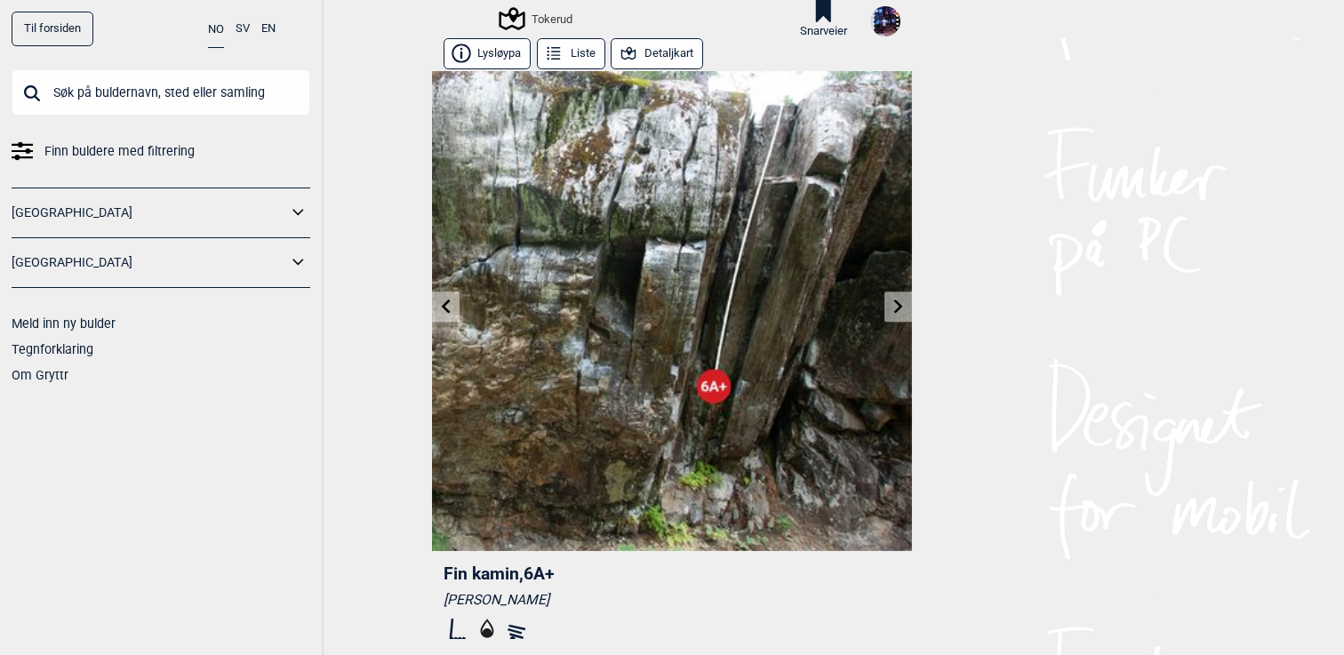
click at [436, 308] on link at bounding box center [446, 306] width 28 height 29
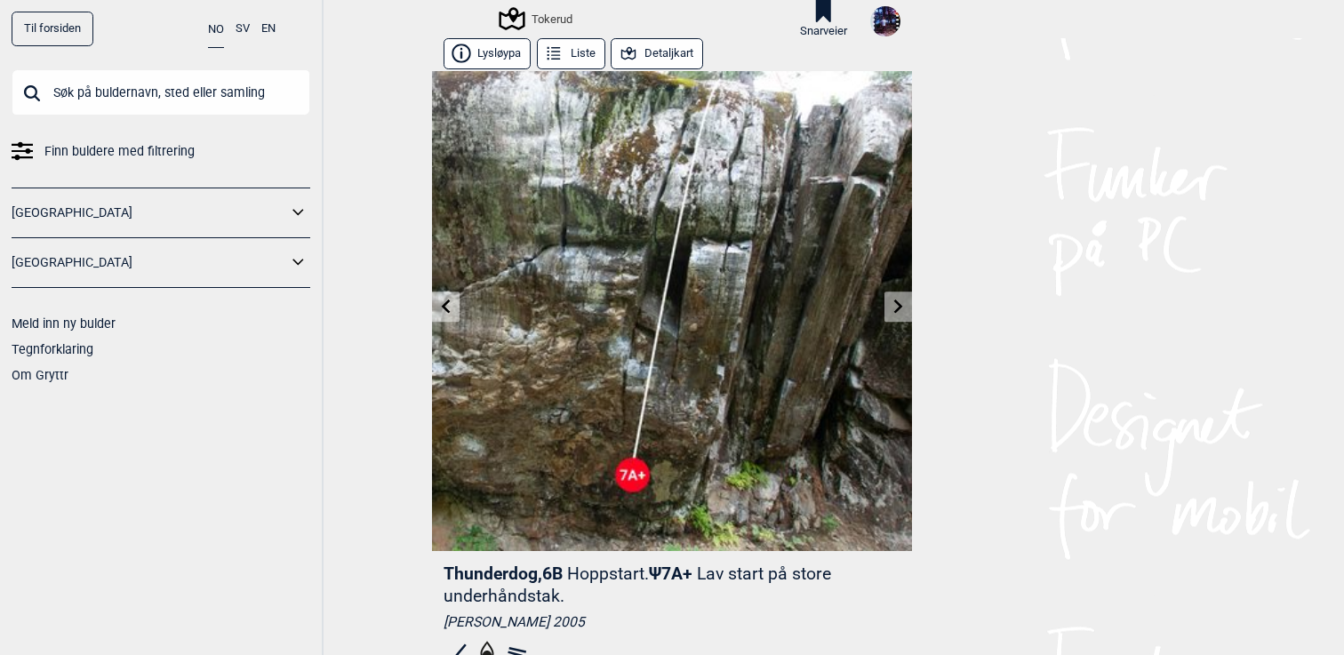
click at [439, 308] on icon at bounding box center [446, 307] width 14 height 14
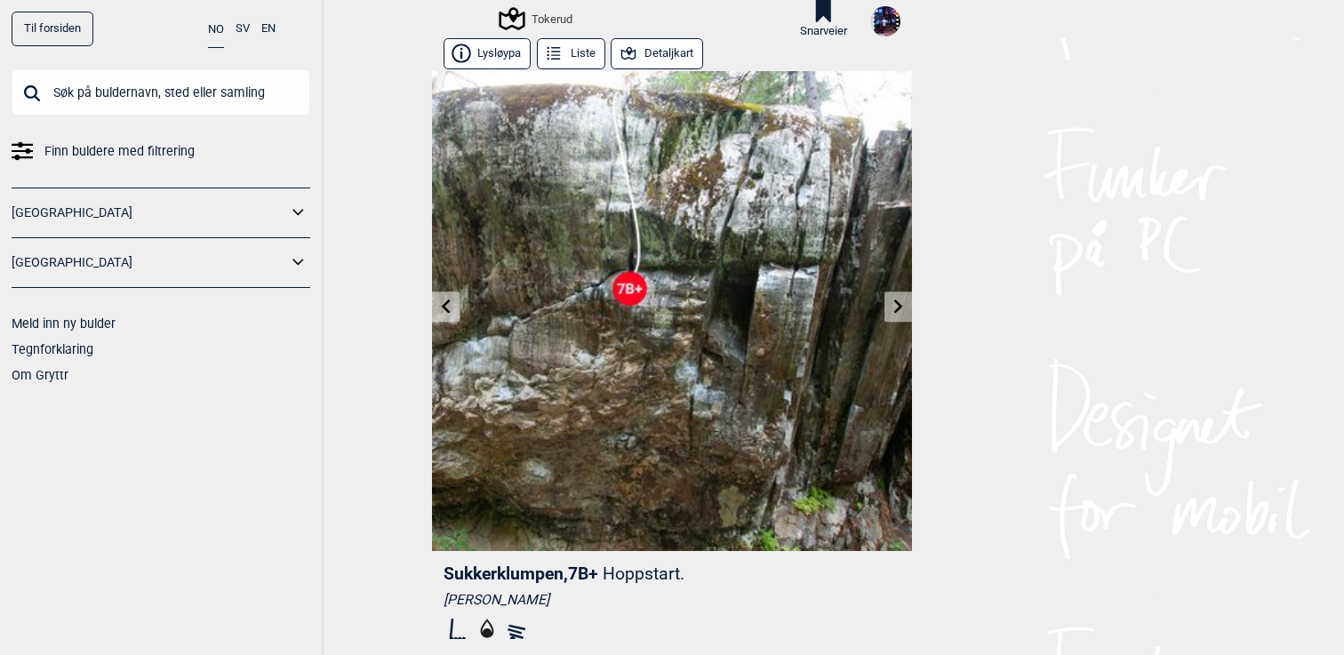
click at [439, 307] on icon at bounding box center [446, 307] width 14 height 14
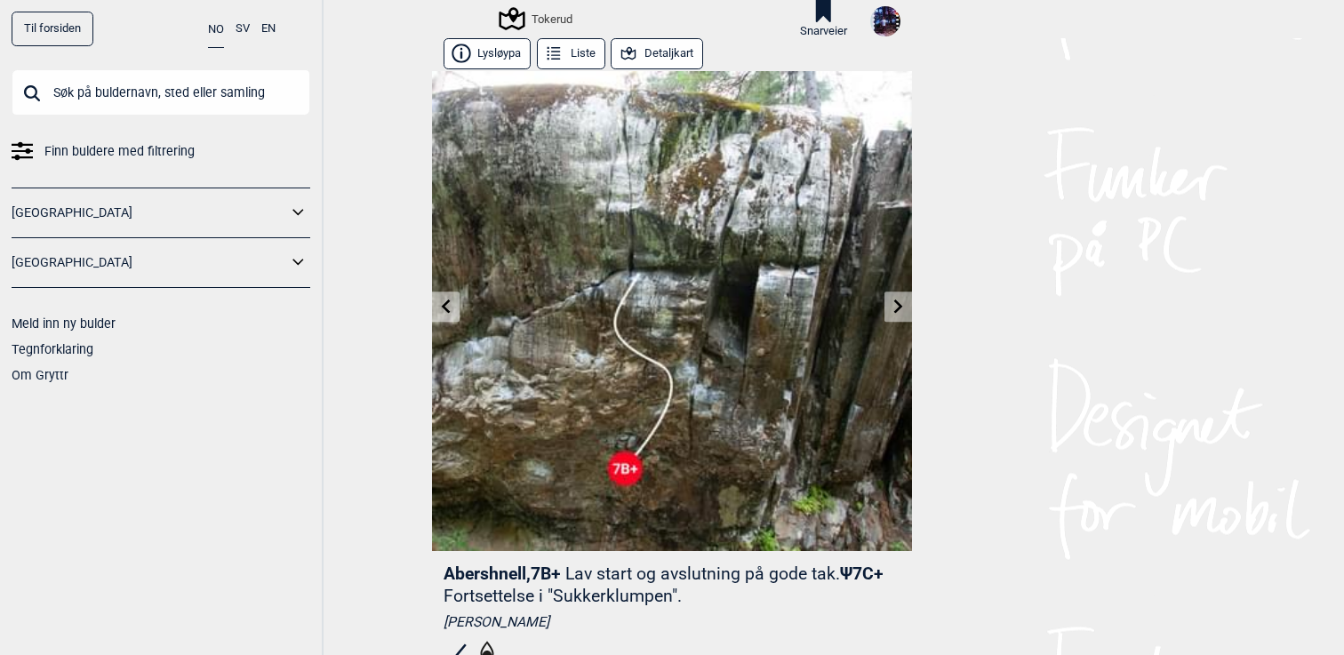
click at [890, 304] on link at bounding box center [898, 306] width 28 height 29
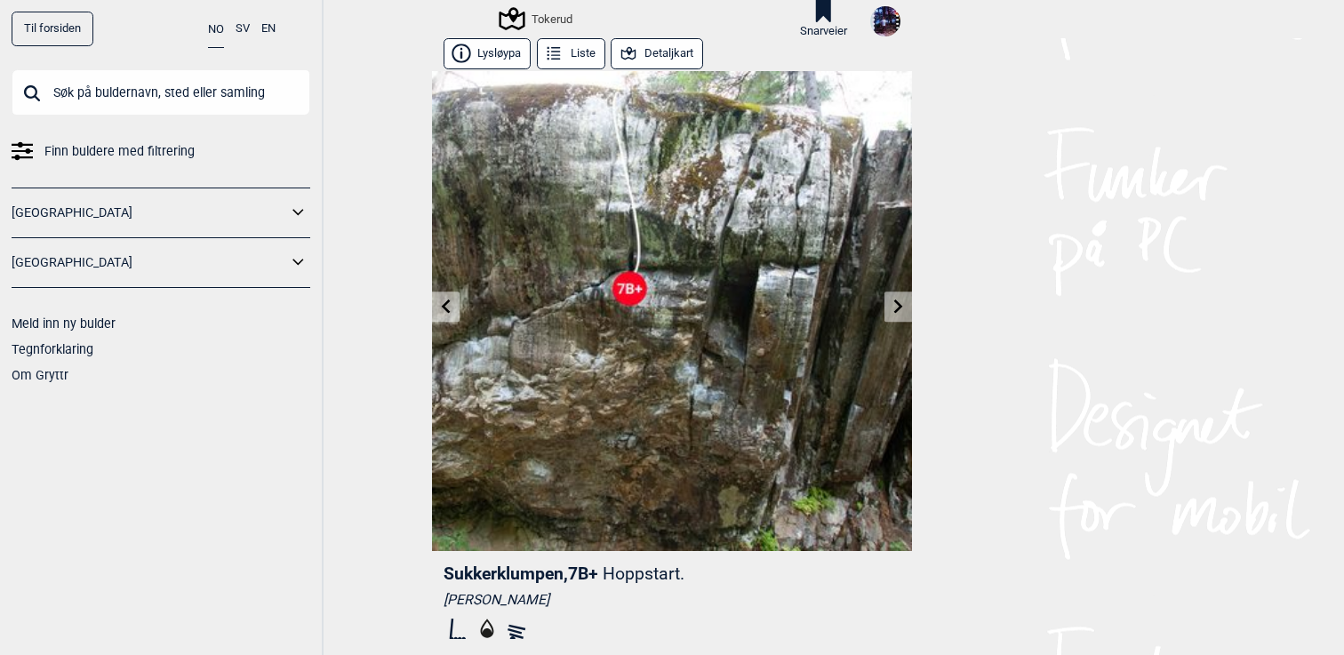
click at [890, 304] on link at bounding box center [898, 306] width 28 height 29
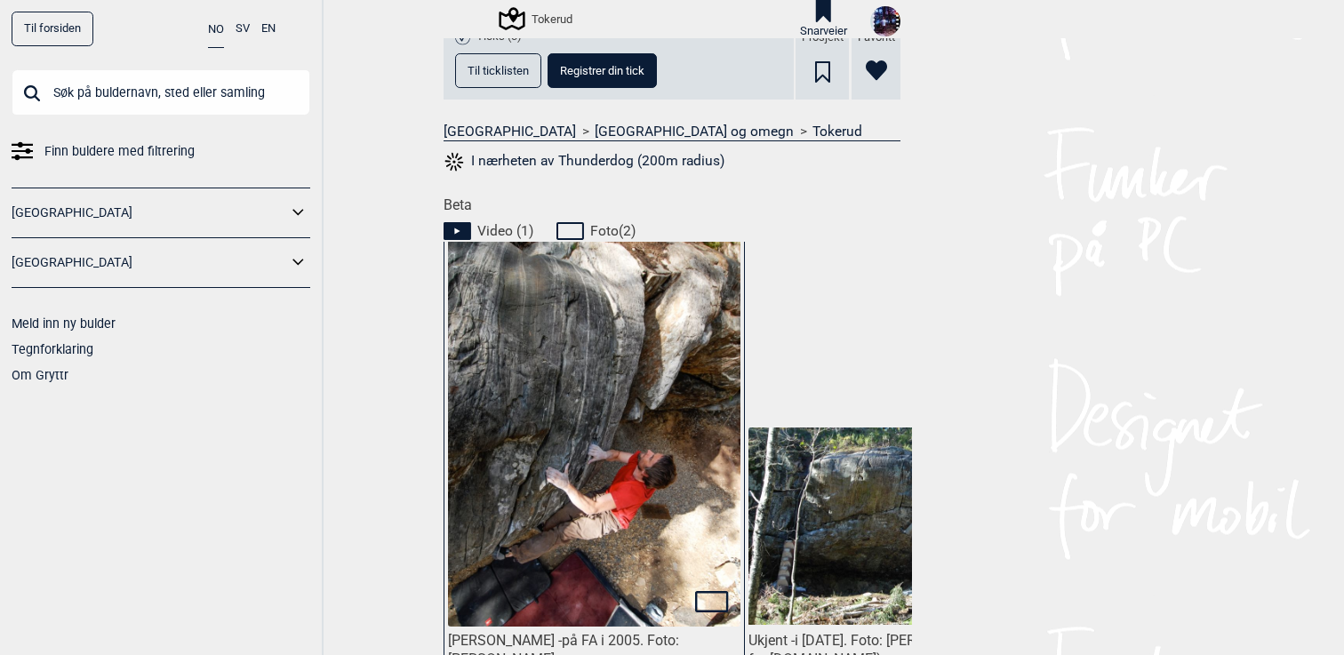
scroll to position [0, 433]
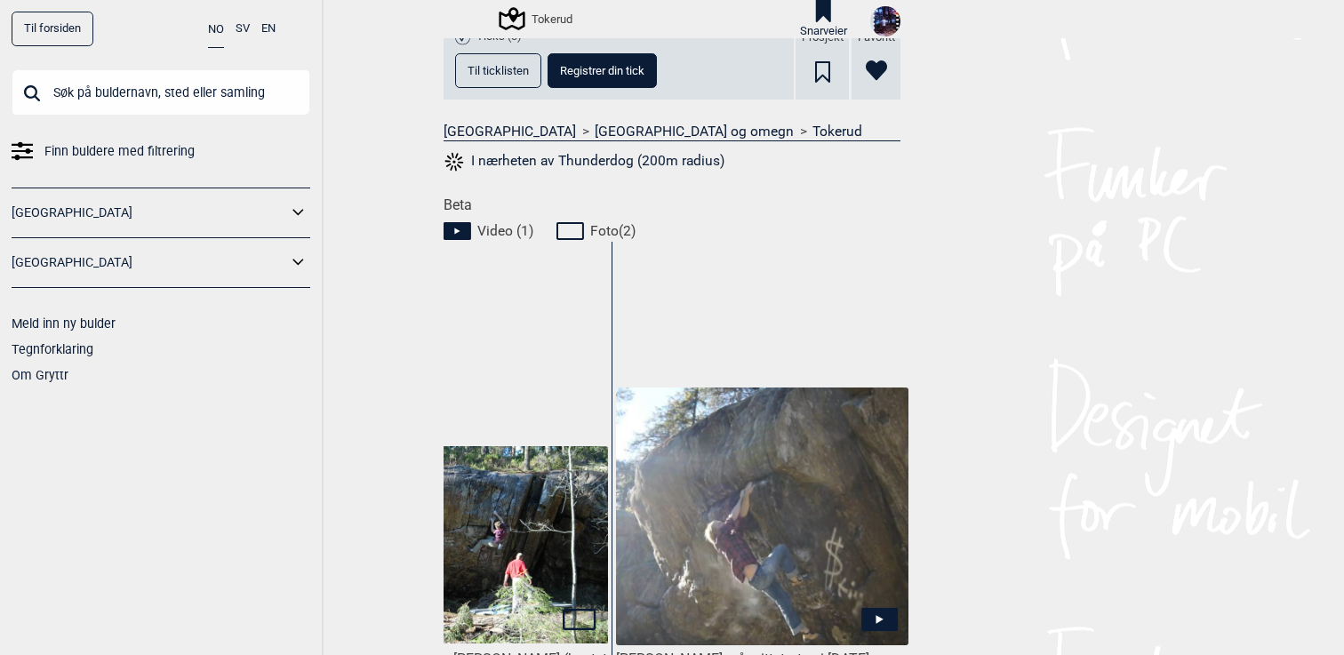
click at [815, 479] on img at bounding box center [762, 517] width 292 height 259
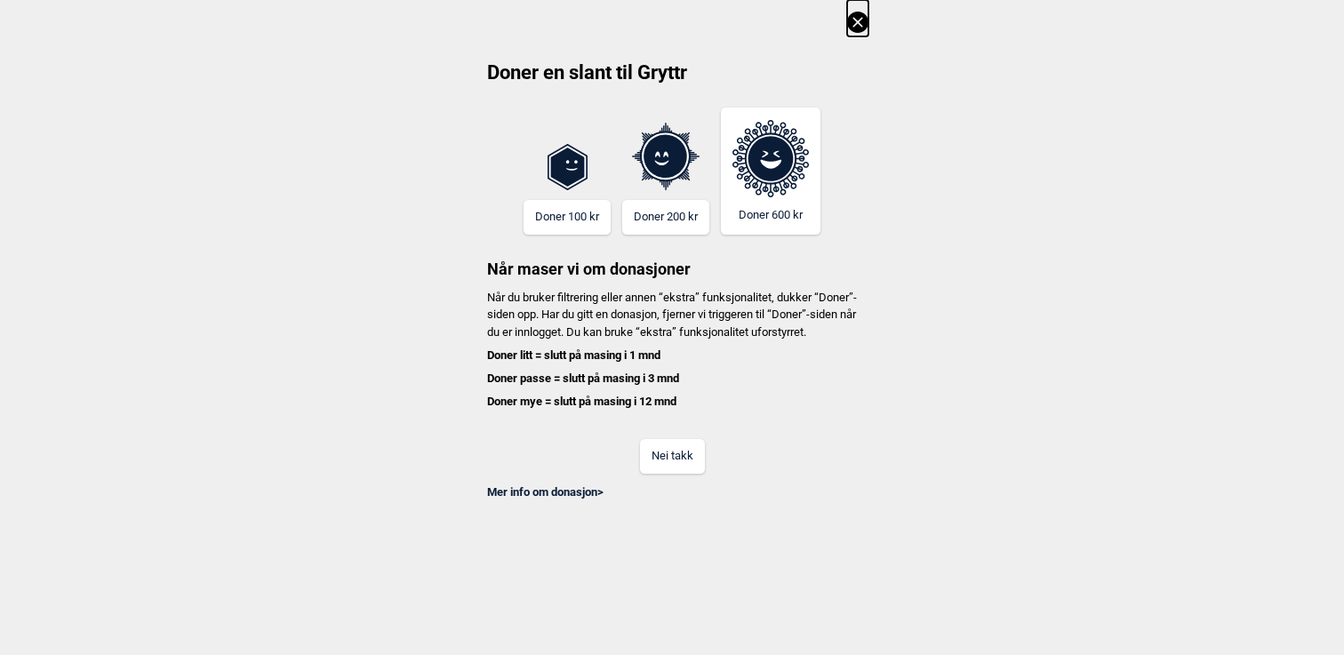
click at [641, 474] on button "Nei takk" at bounding box center [672, 456] width 65 height 35
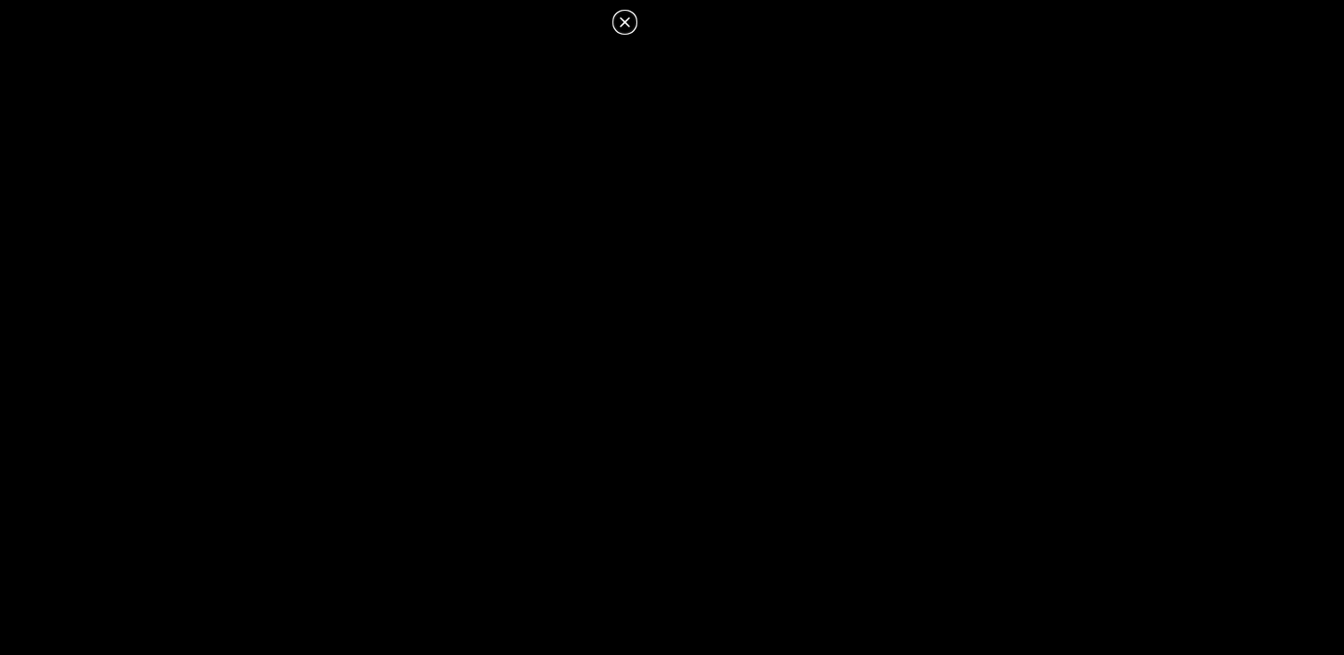
click at [620, 21] on icon at bounding box center [624, 22] width 21 height 21
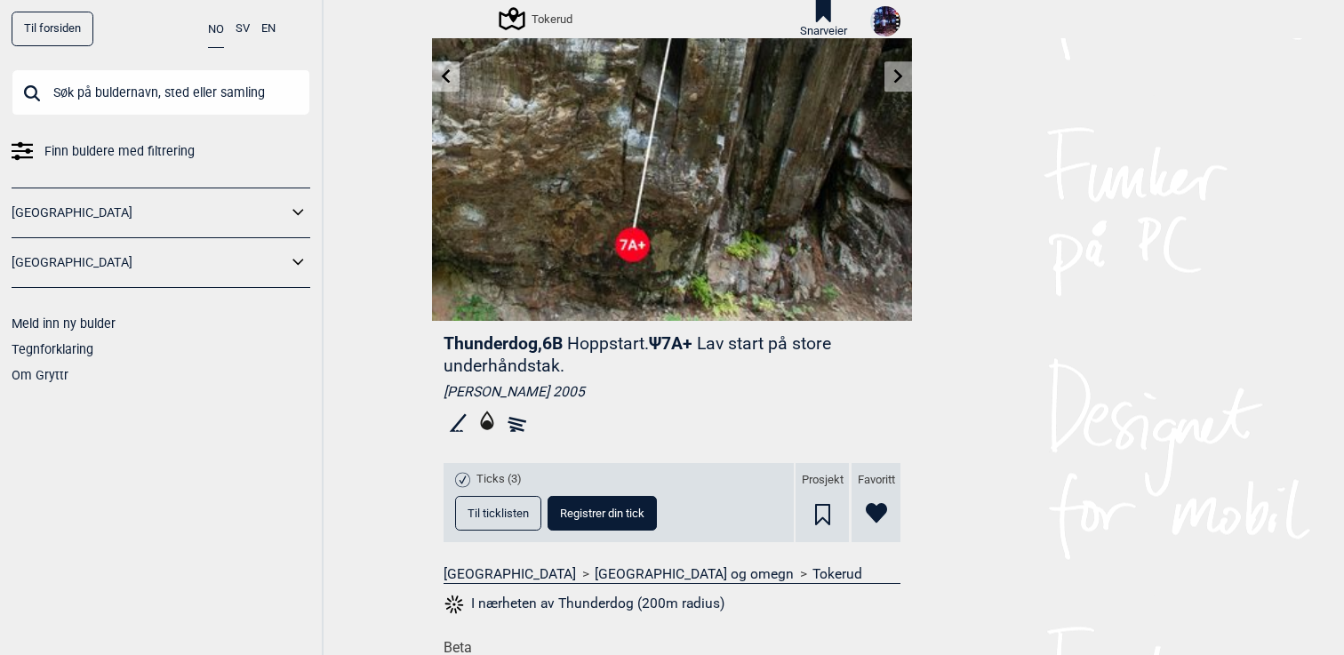
scroll to position [186, 0]
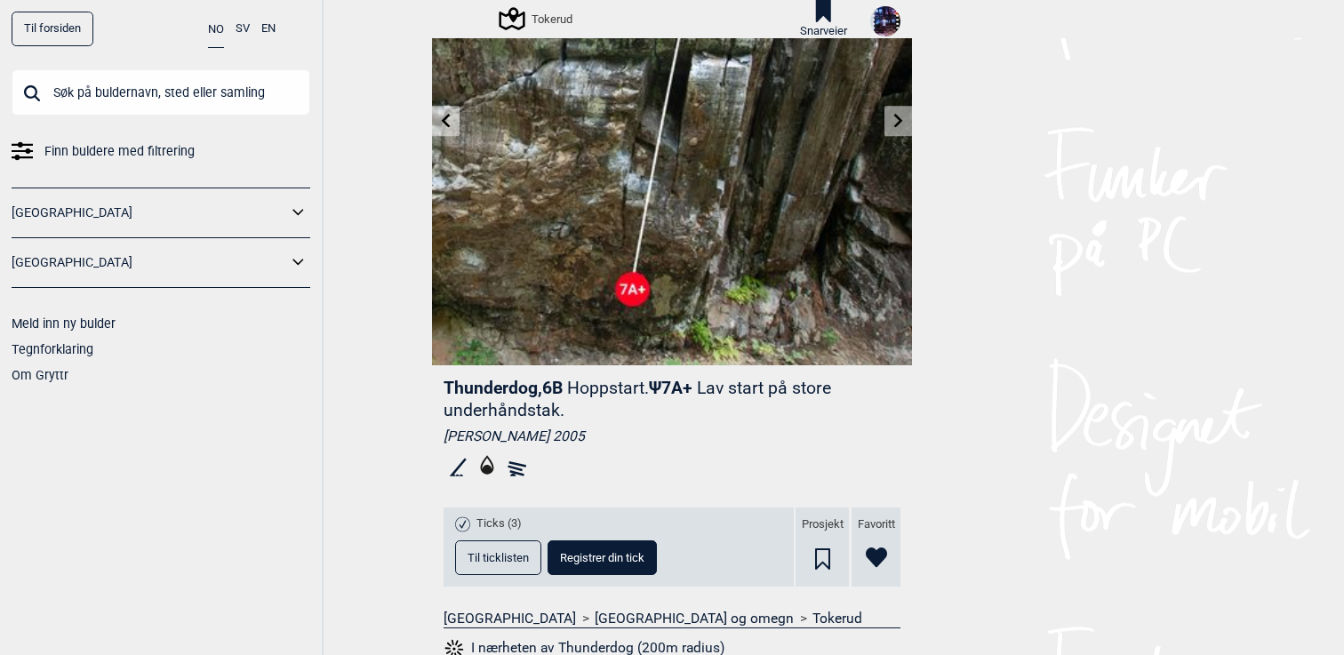
click at [452, 116] on link at bounding box center [446, 121] width 28 height 29
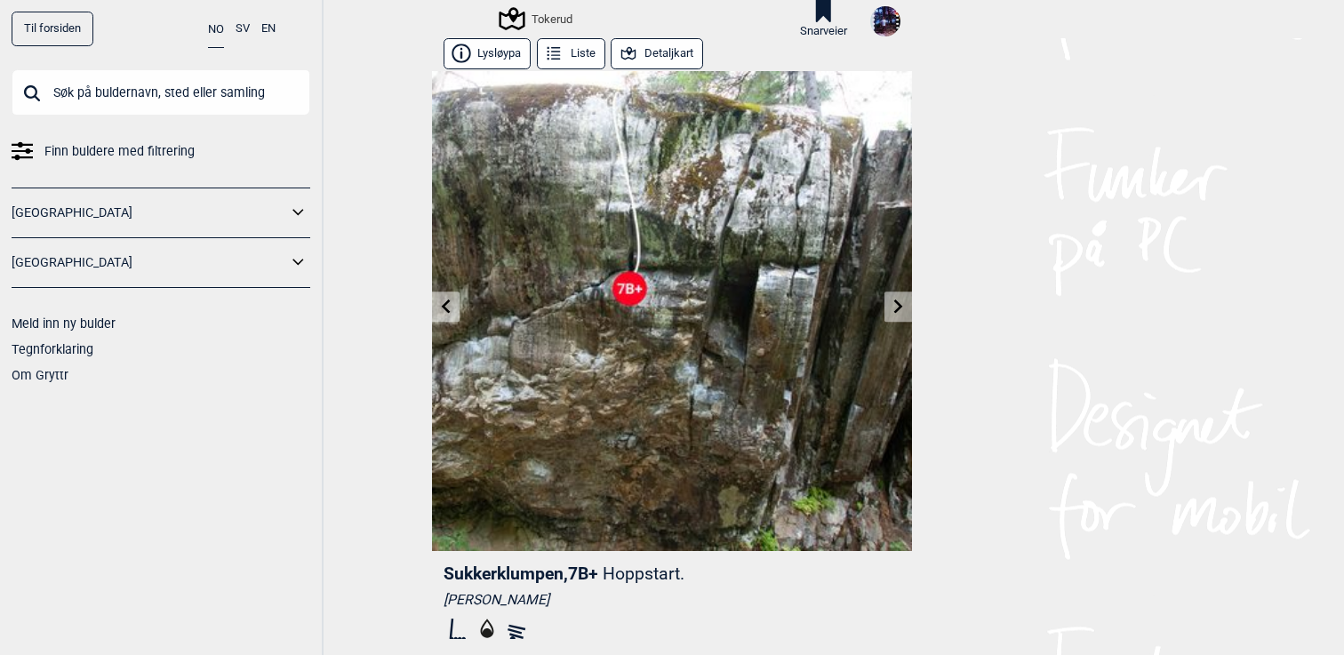
click at [444, 311] on icon at bounding box center [446, 307] width 14 height 14
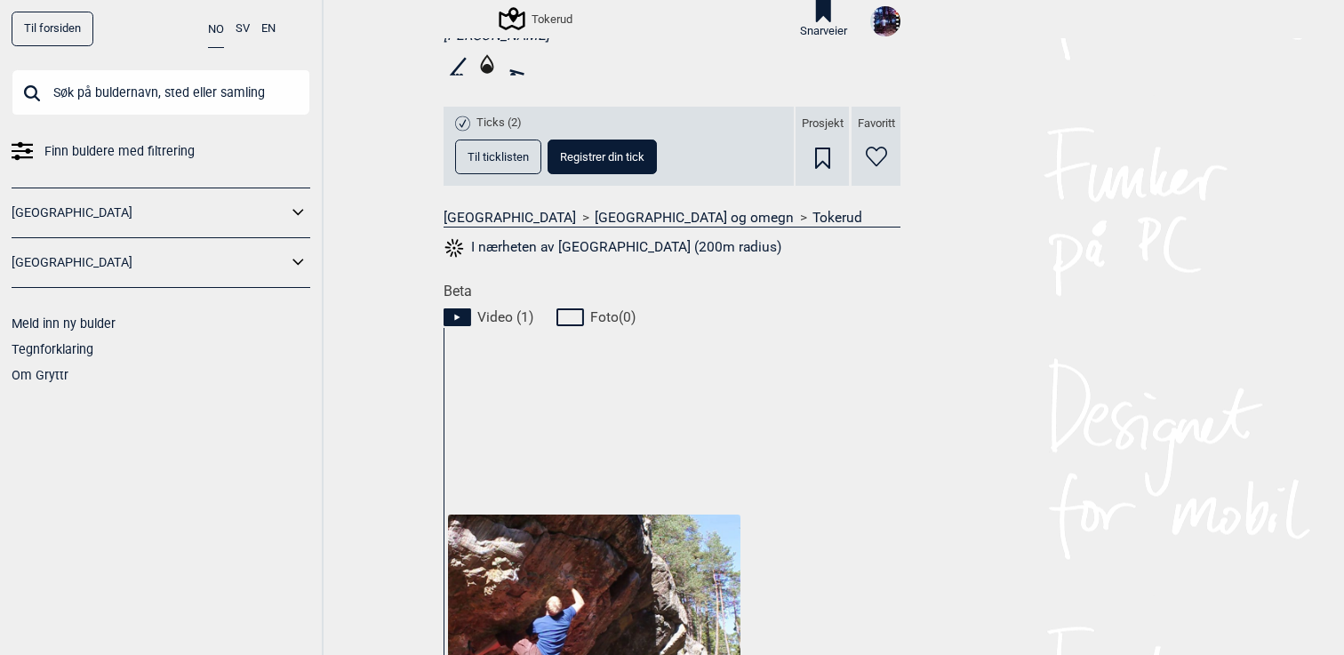
scroll to position [721, 0]
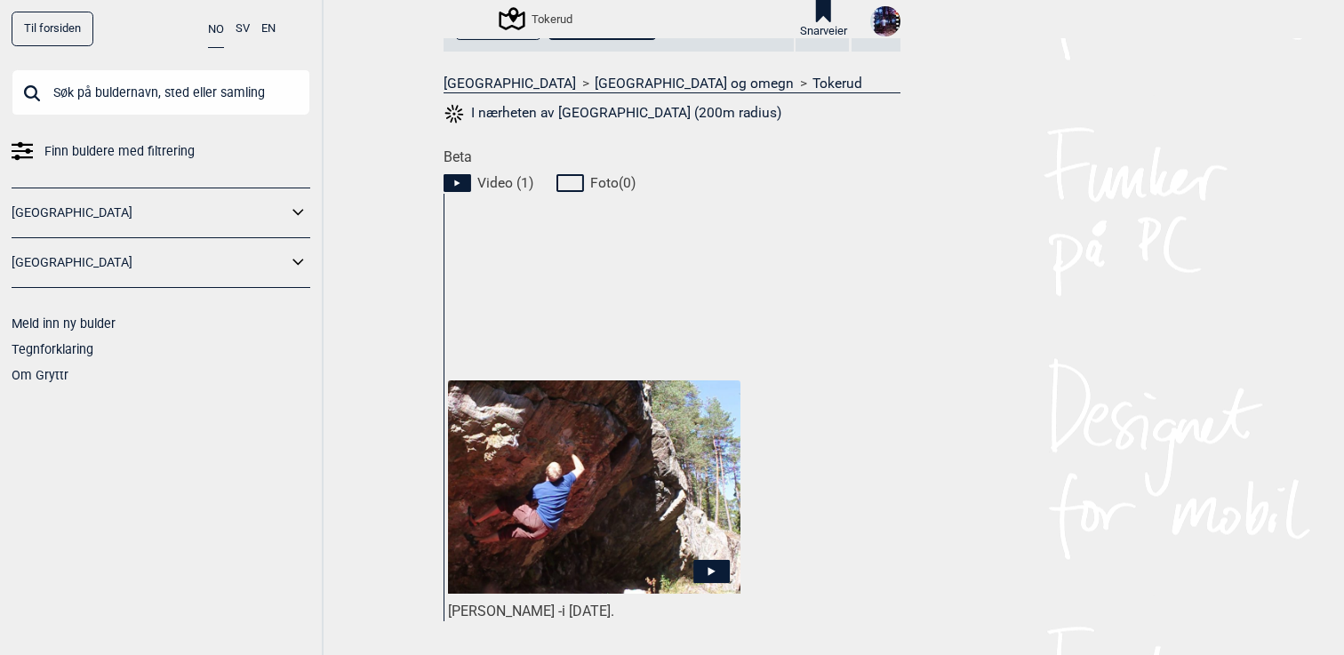
click at [623, 516] on img at bounding box center [594, 487] width 292 height 214
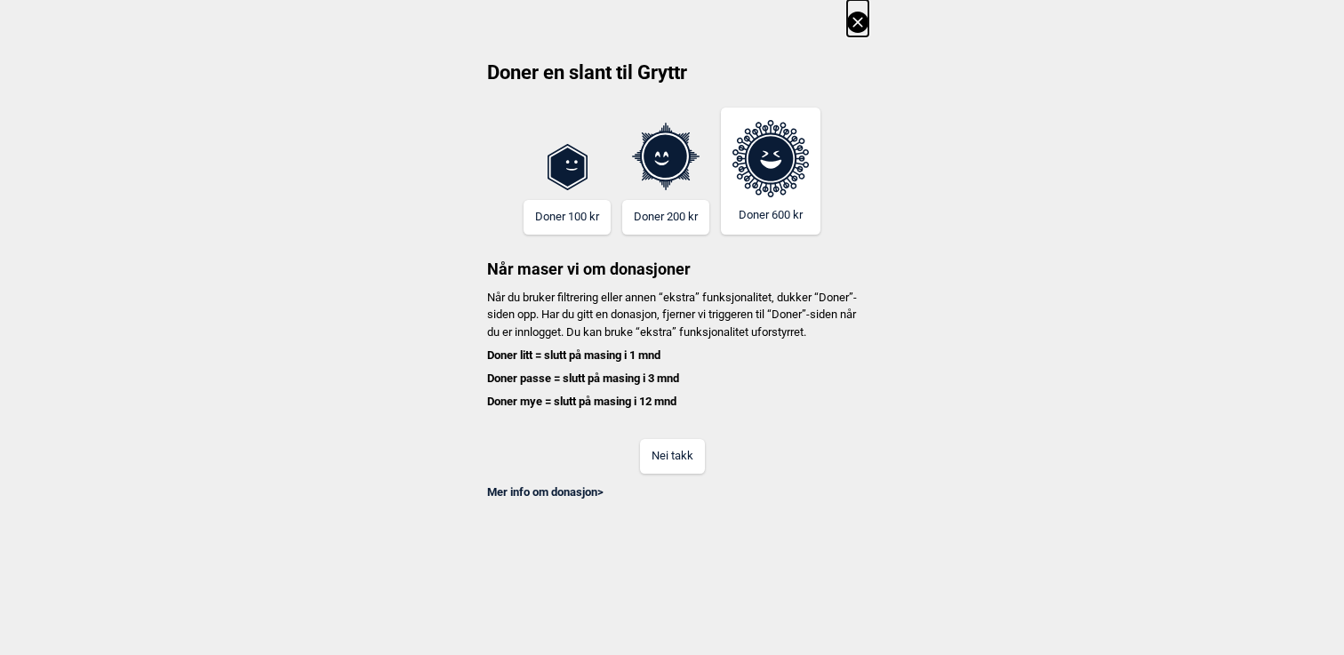
click at [653, 465] on button "Nei takk" at bounding box center [672, 456] width 65 height 35
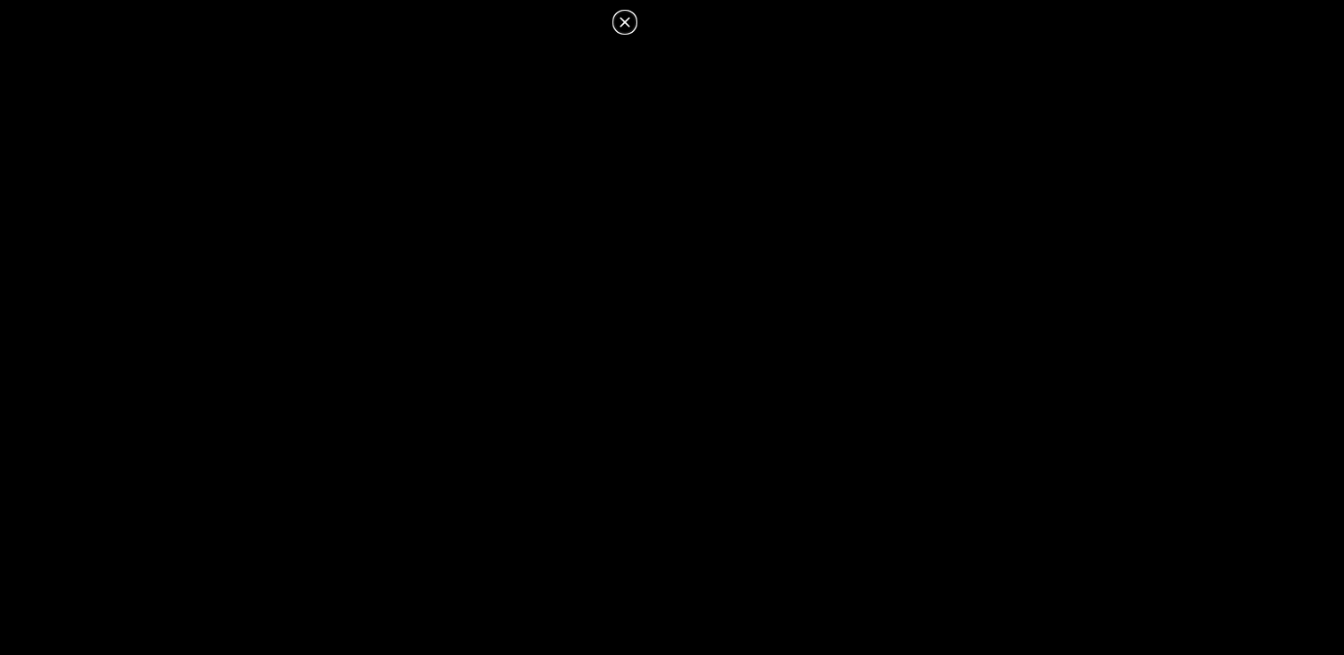
click at [627, 28] on icon at bounding box center [624, 22] width 21 height 21
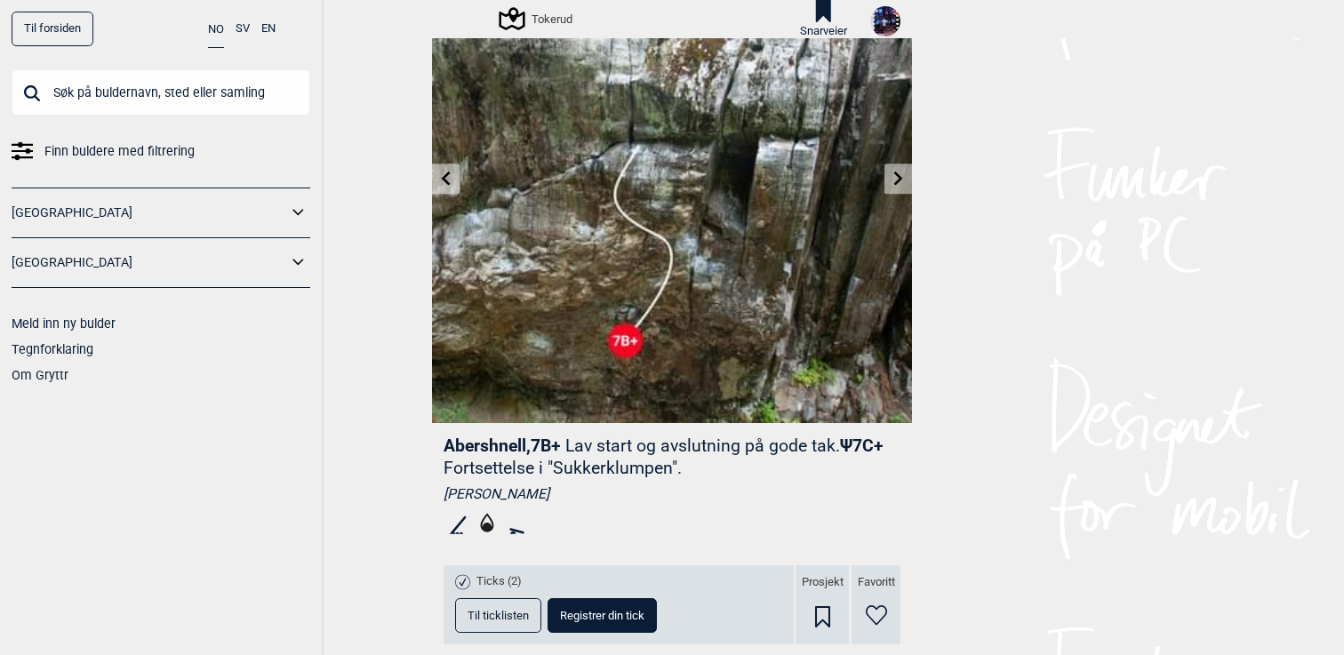
scroll to position [0, 0]
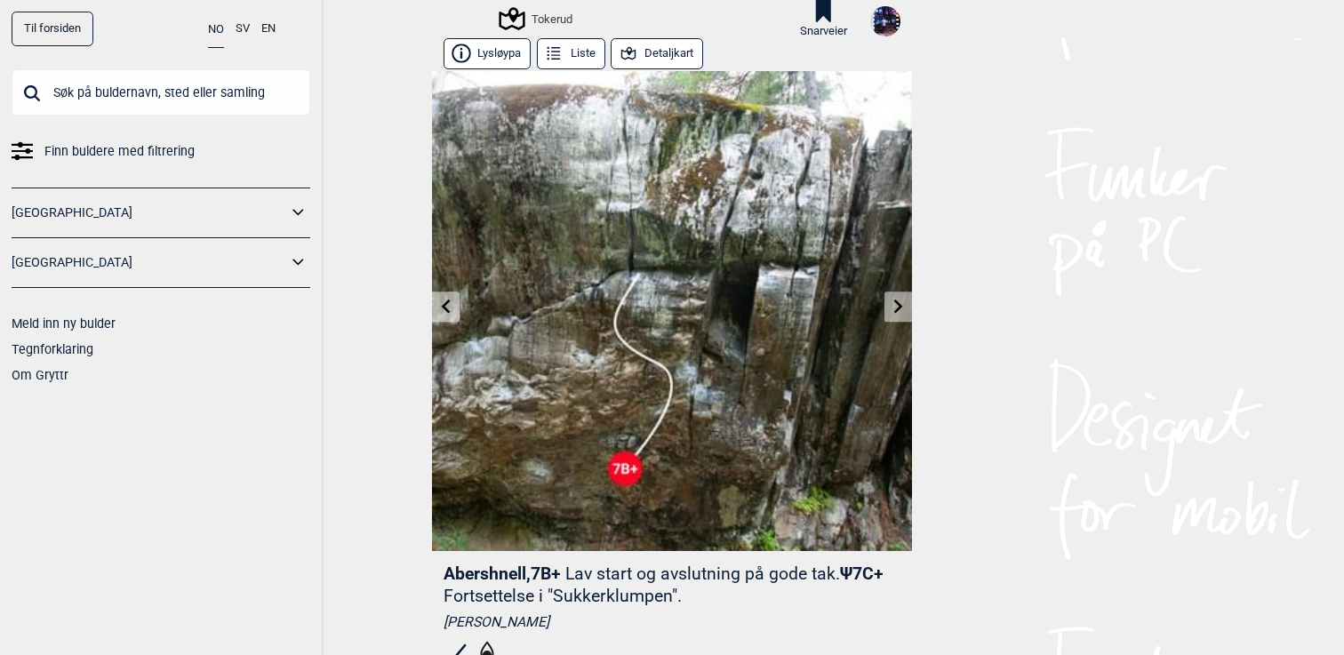
click at [898, 302] on icon at bounding box center [898, 307] width 9 height 14
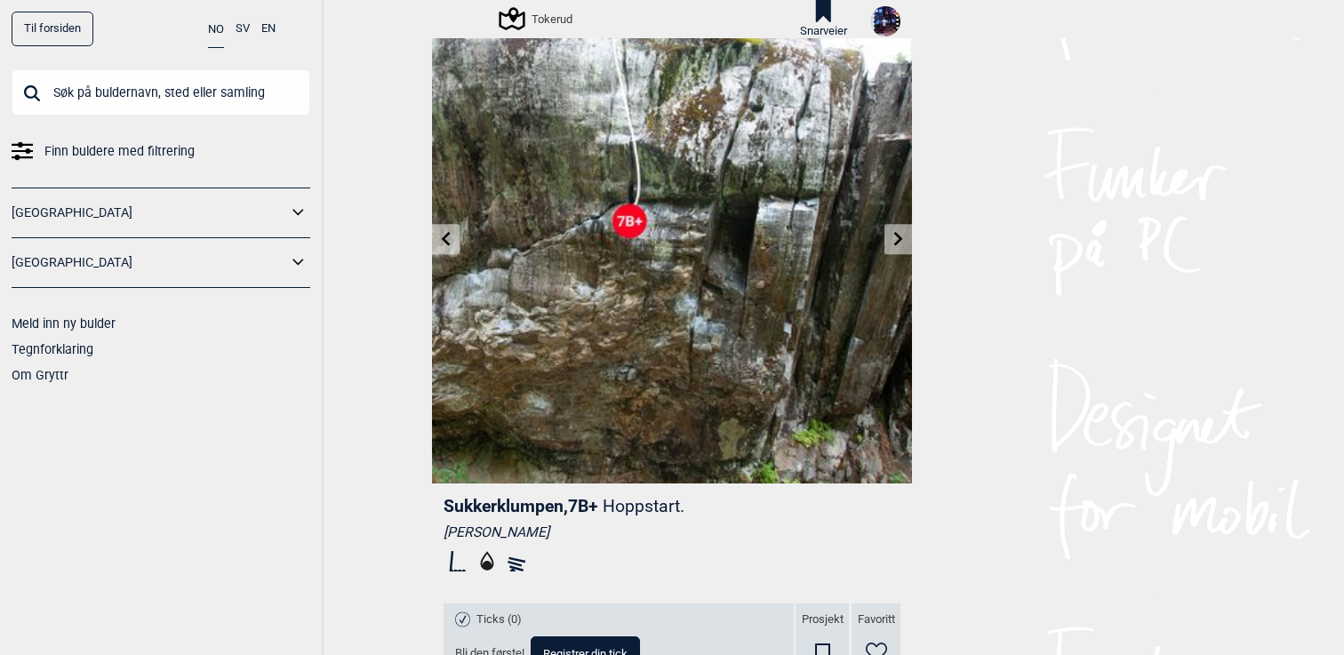
scroll to position [37, 0]
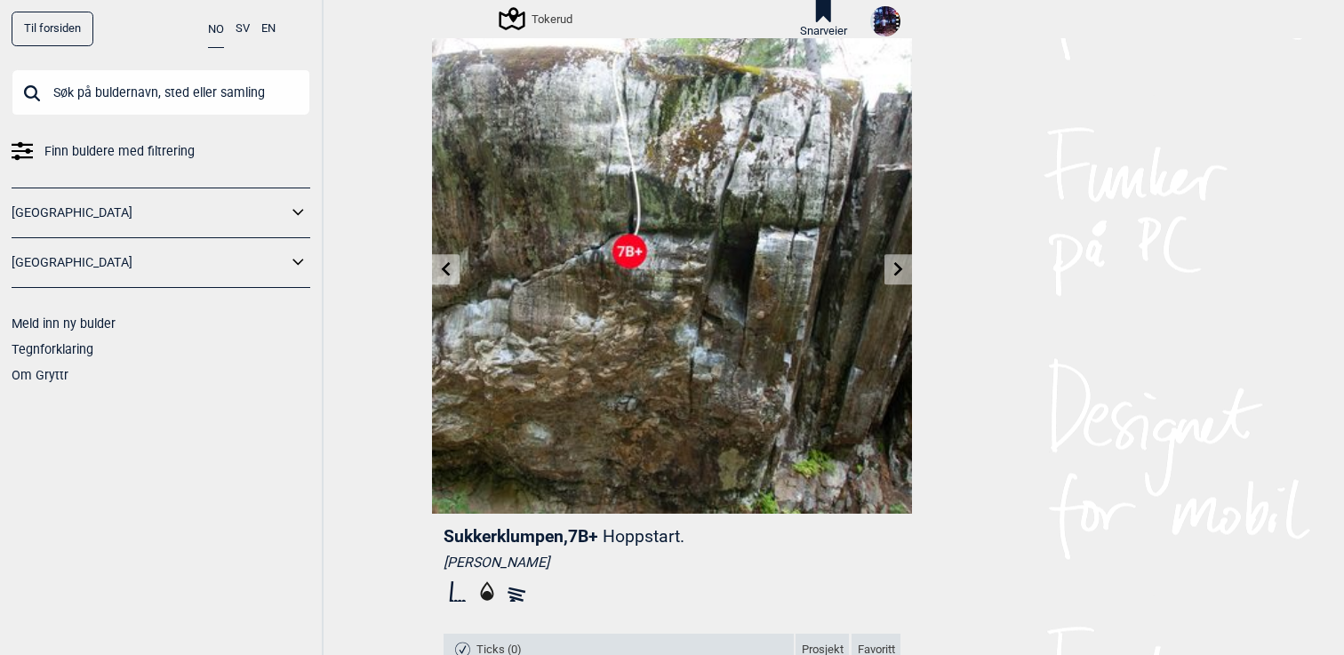
click at [890, 257] on link at bounding box center [898, 269] width 28 height 29
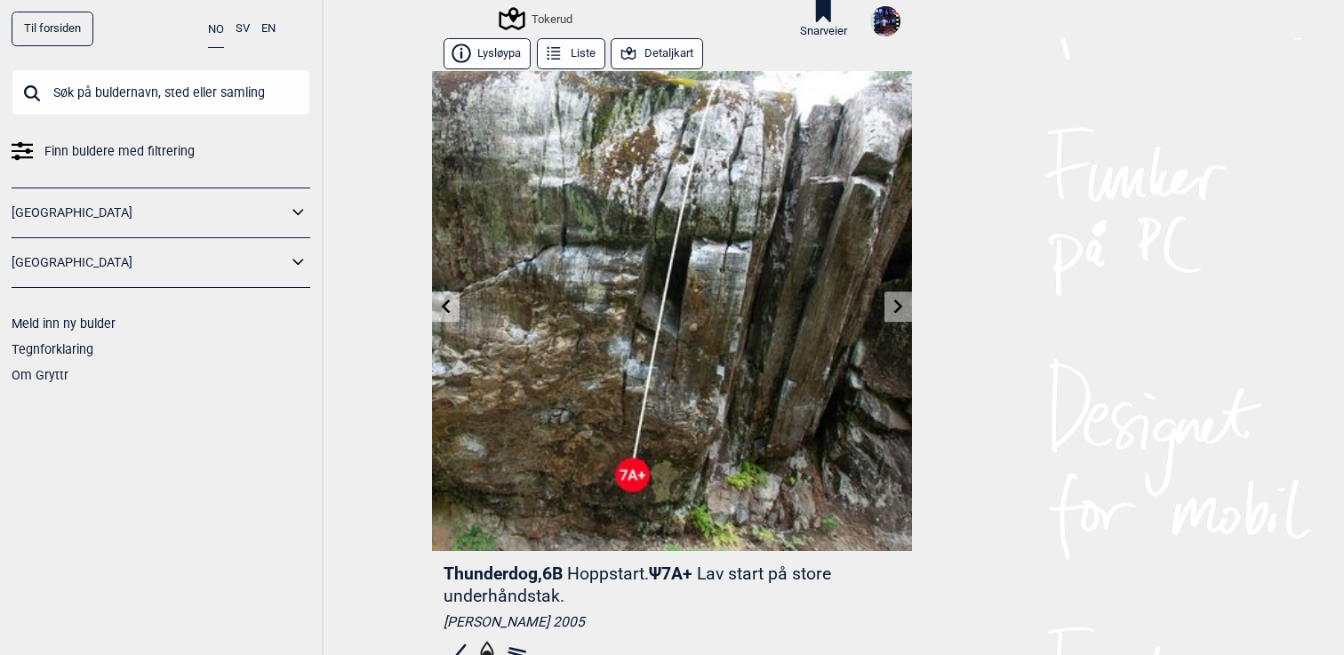
click at [31, 22] on link "Til forsiden" at bounding box center [53, 29] width 82 height 35
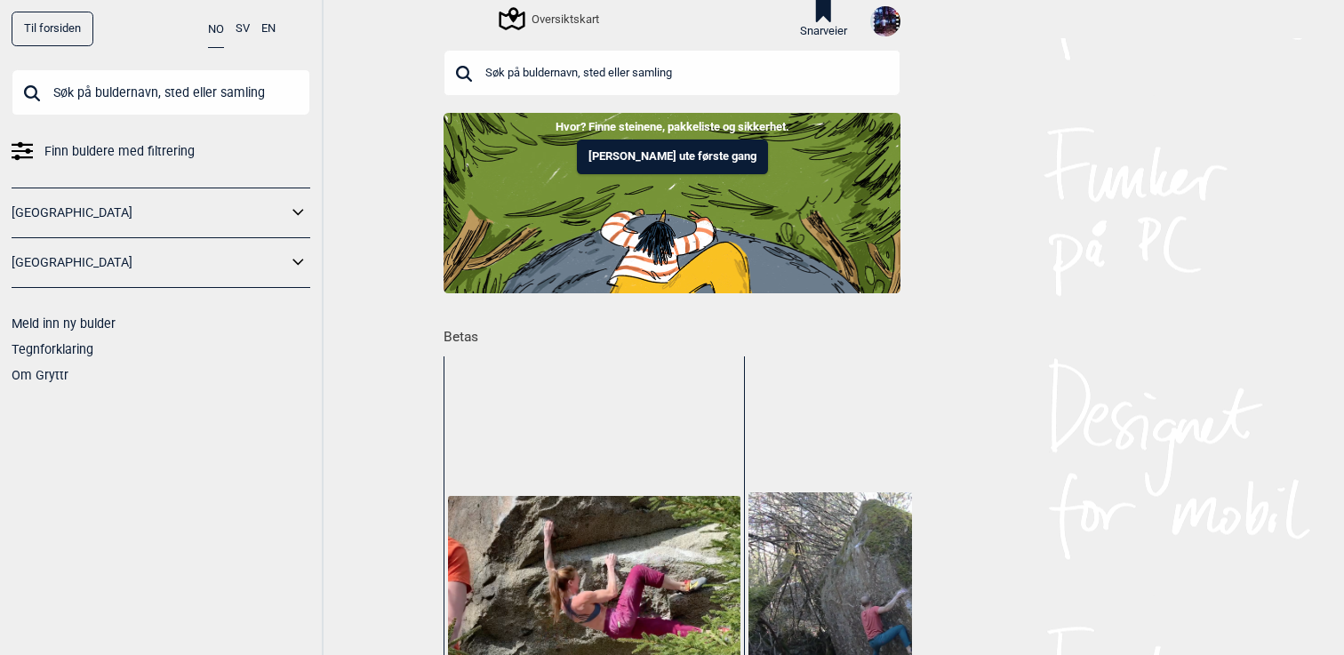
click at [236, 200] on link "[GEOGRAPHIC_DATA]" at bounding box center [150, 213] width 276 height 26
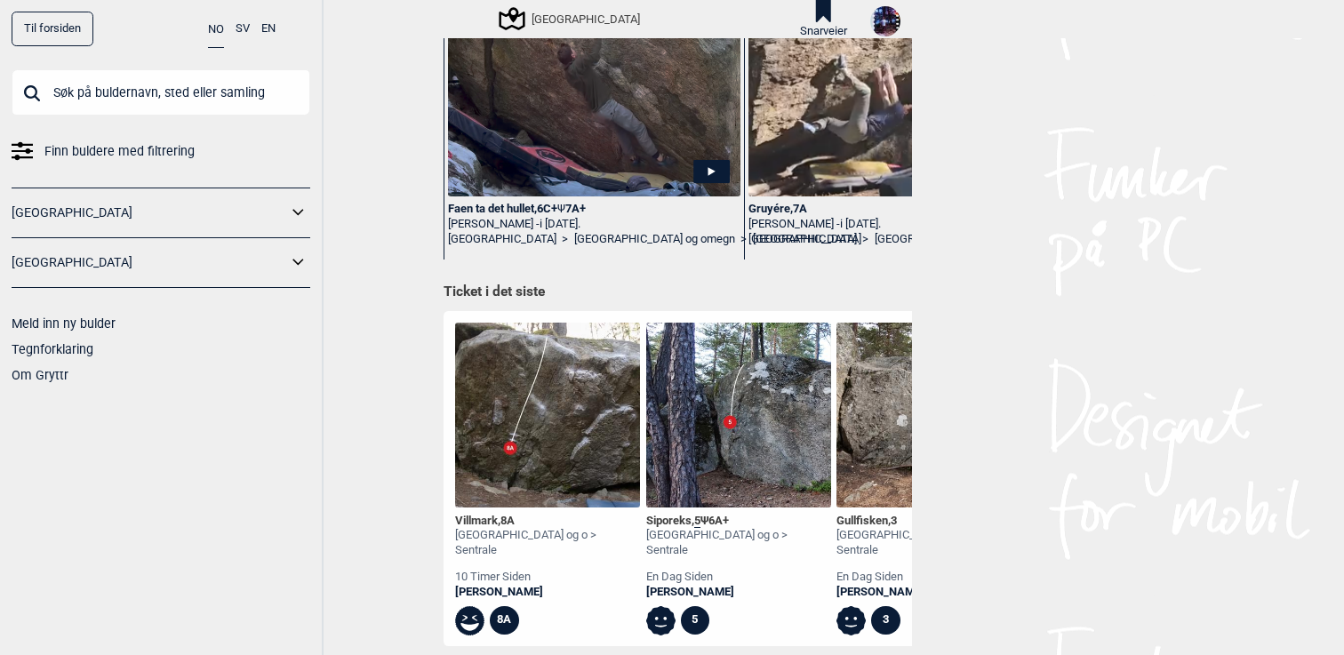
scroll to position [321, 0]
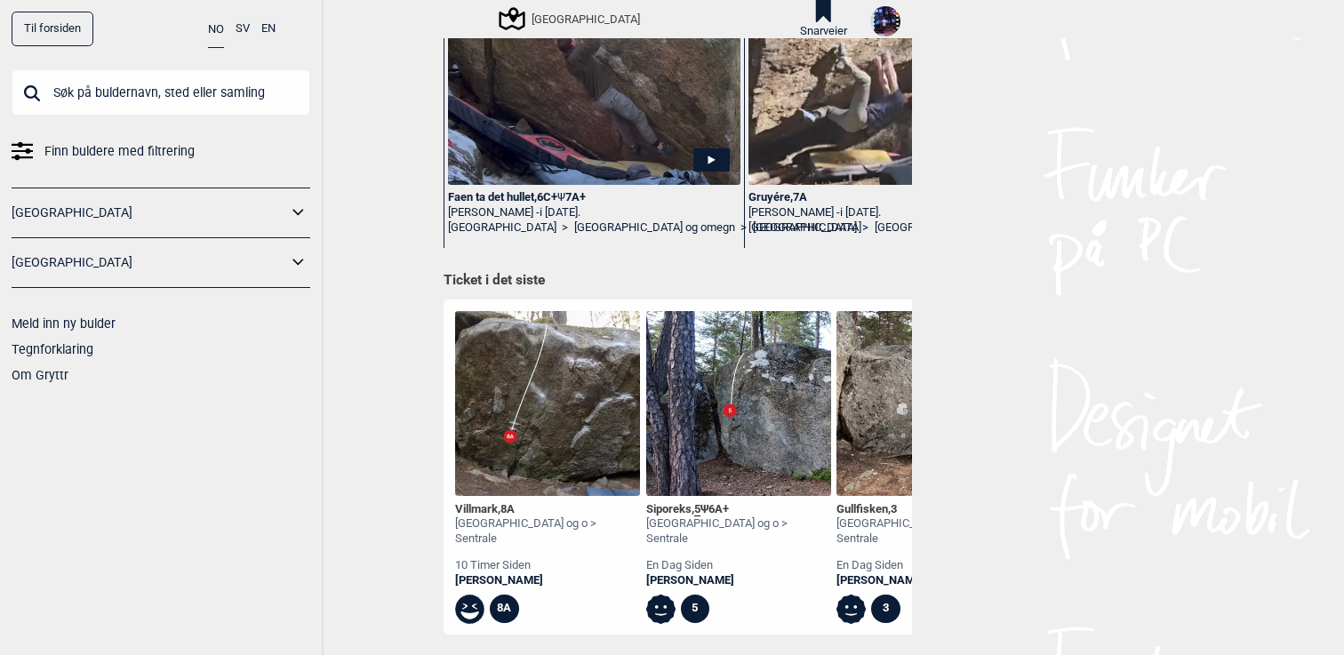
click at [512, 506] on span "8A" at bounding box center [507, 508] width 14 height 13
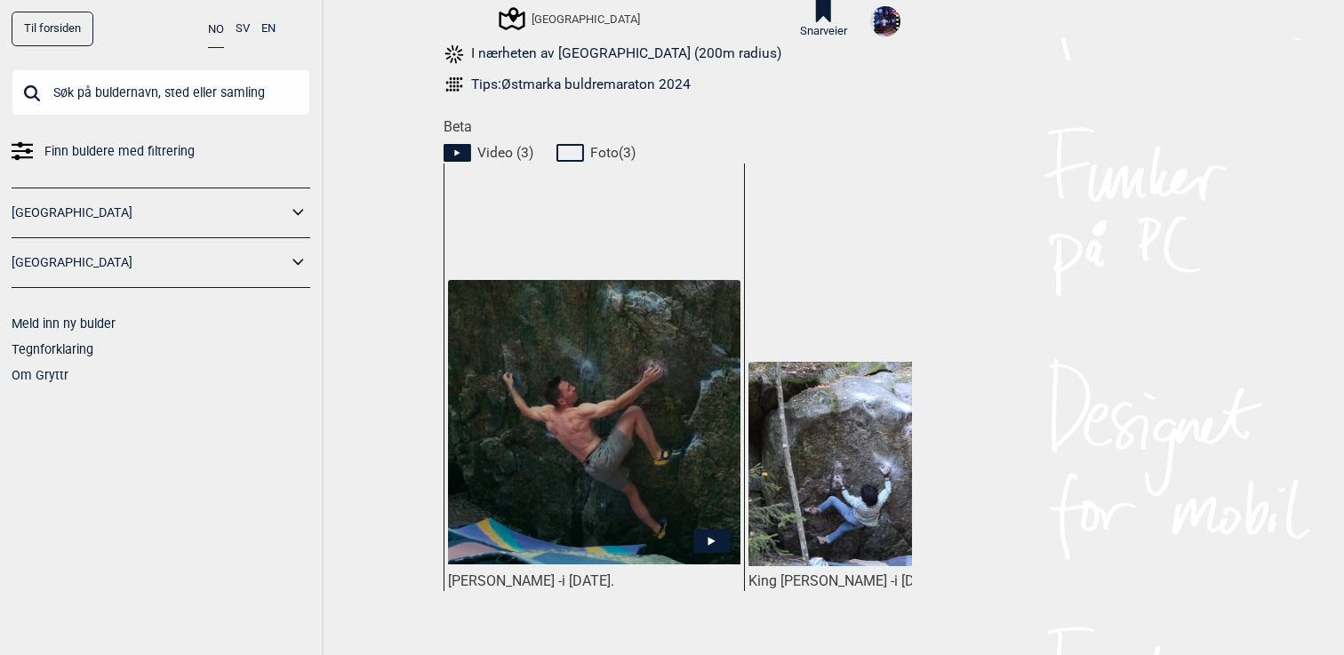
scroll to position [808, 0]
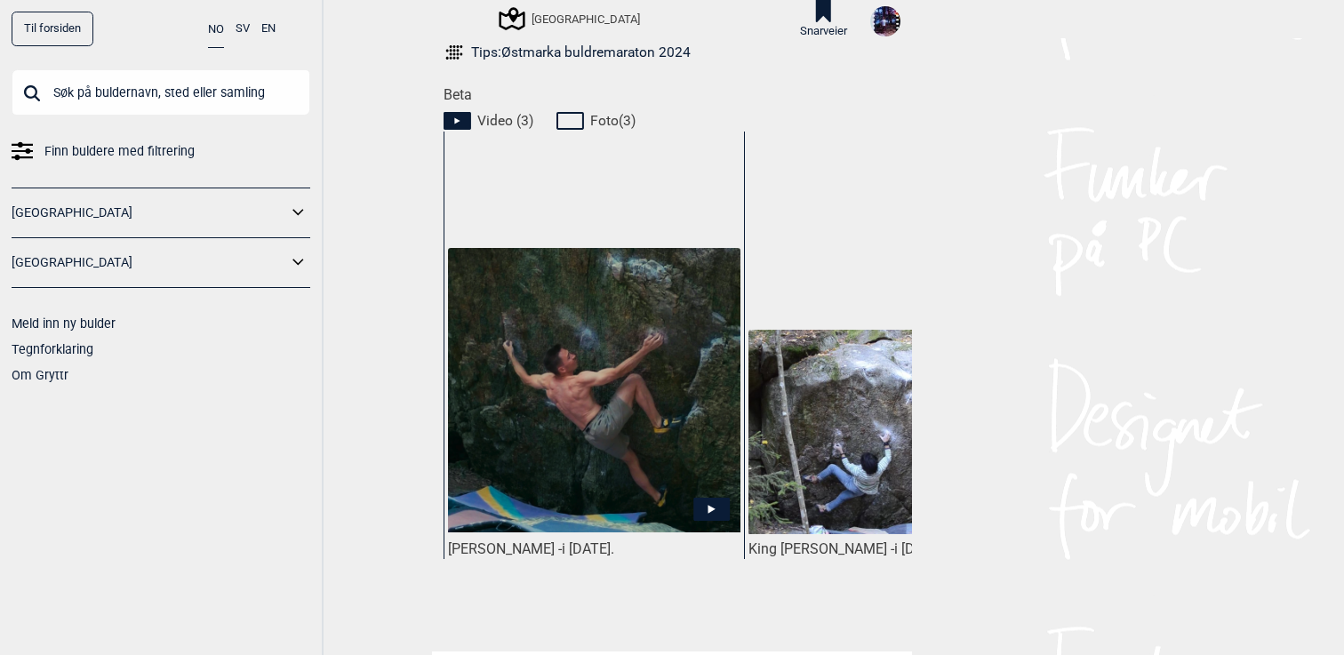
click at [534, 463] on img at bounding box center [594, 390] width 292 height 284
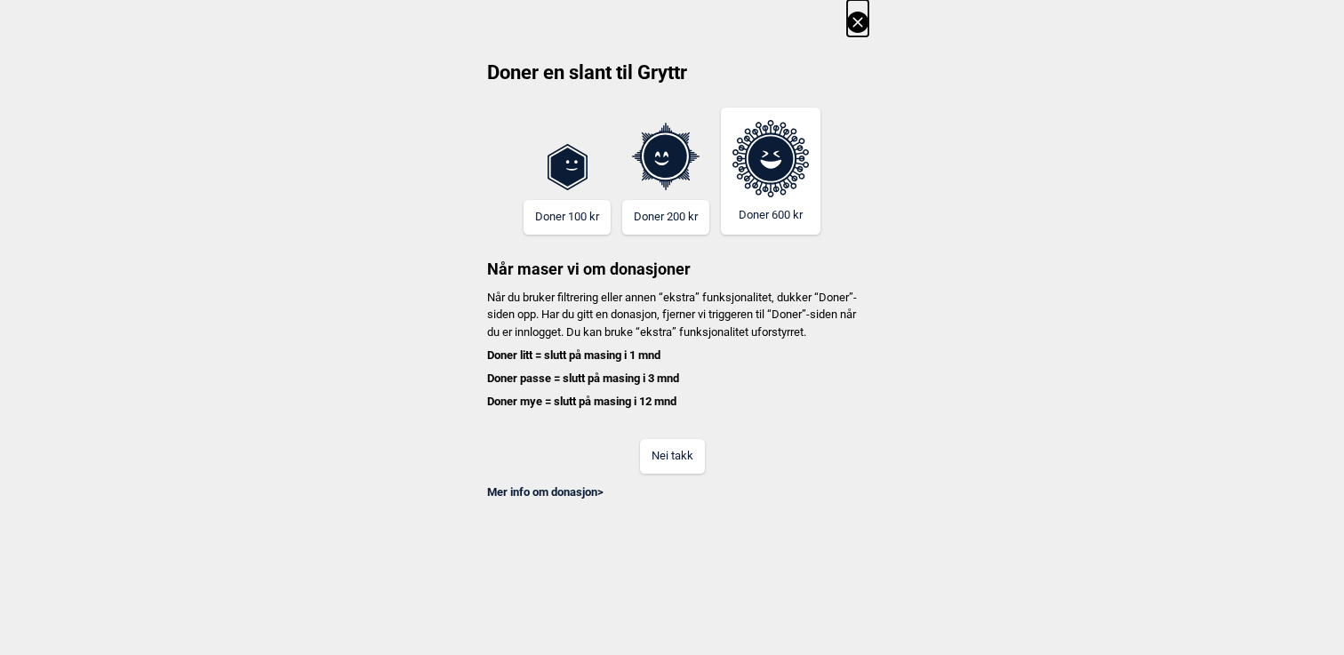
click at [678, 474] on button "Nei takk" at bounding box center [672, 456] width 65 height 35
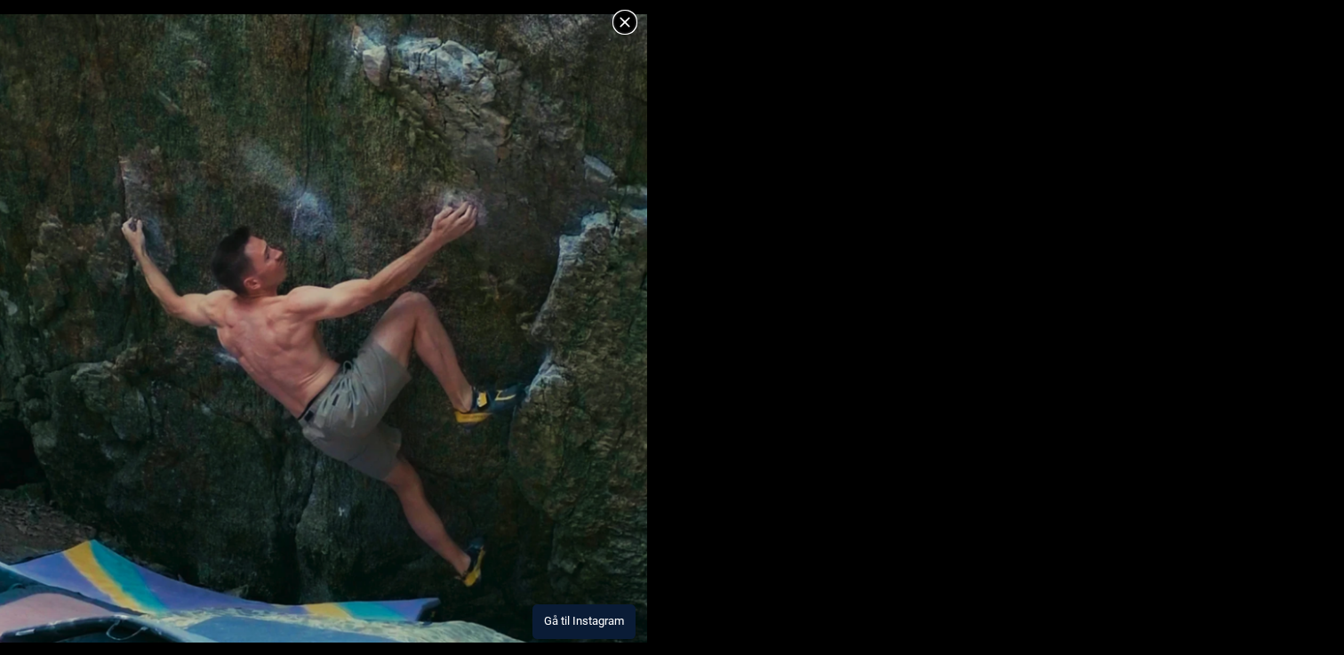
click at [581, 622] on button "Gå til Instagram" at bounding box center [583, 621] width 103 height 35
